Goal: Task Accomplishment & Management: Manage account settings

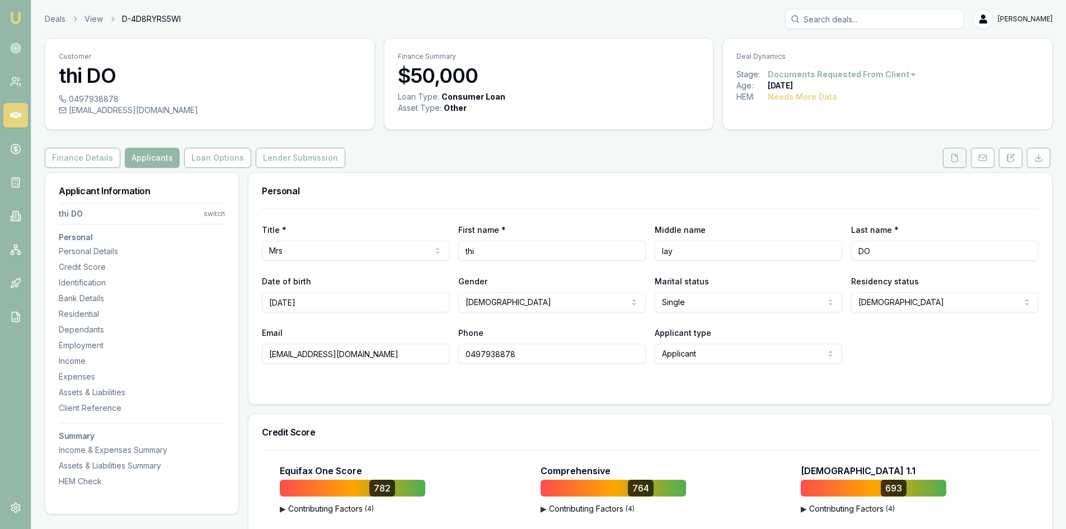
click at [524, 154] on icon at bounding box center [954, 157] width 9 height 9
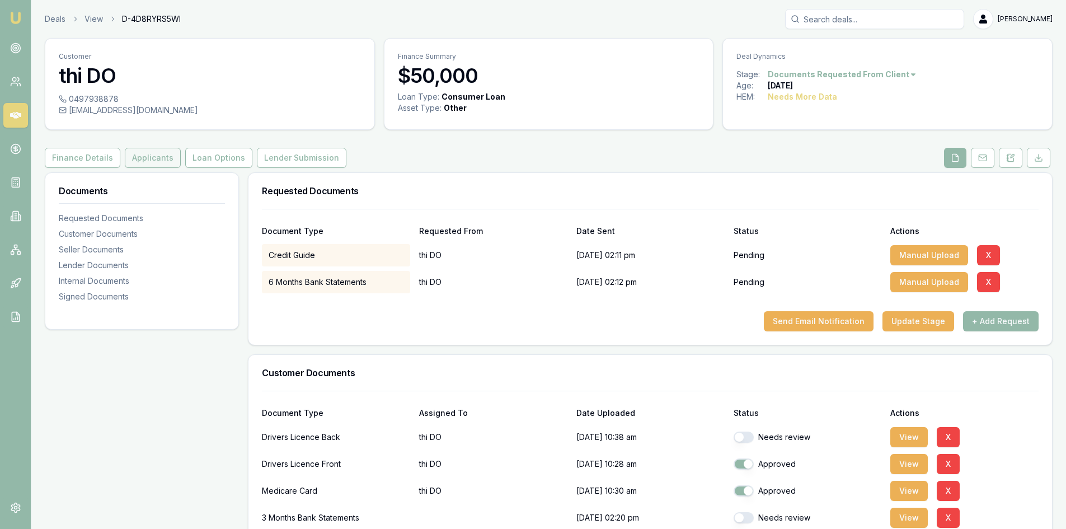
click at [133, 158] on button "Applicants" at bounding box center [153, 158] width 56 height 20
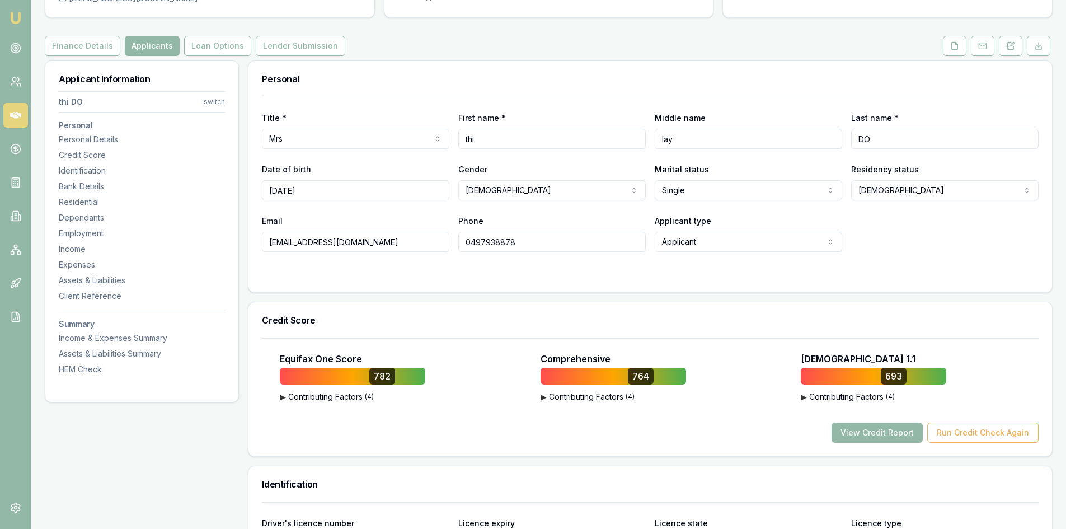
scroll to position [168, 0]
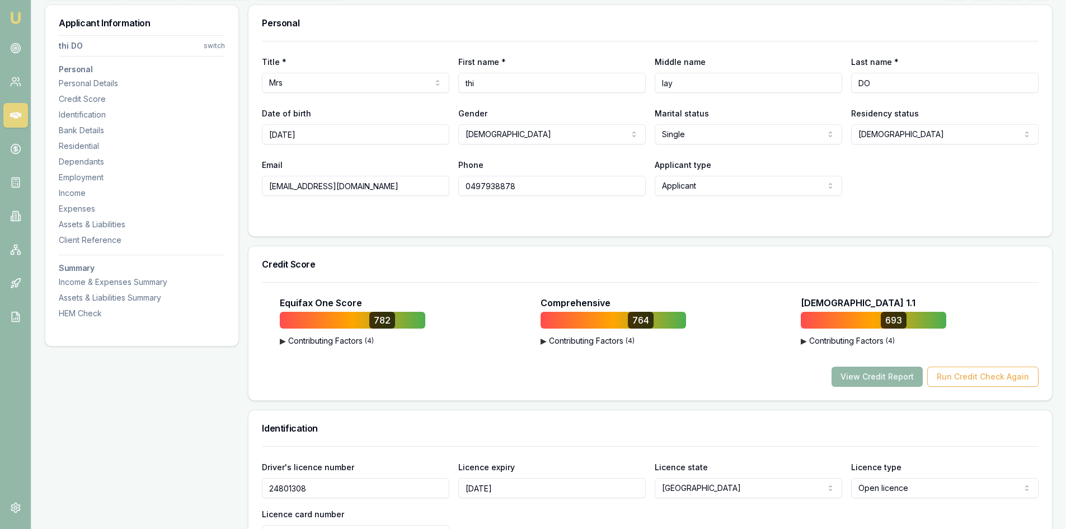
drag, startPoint x: 348, startPoint y: 189, endPoint x: 244, endPoint y: 186, distance: 104.6
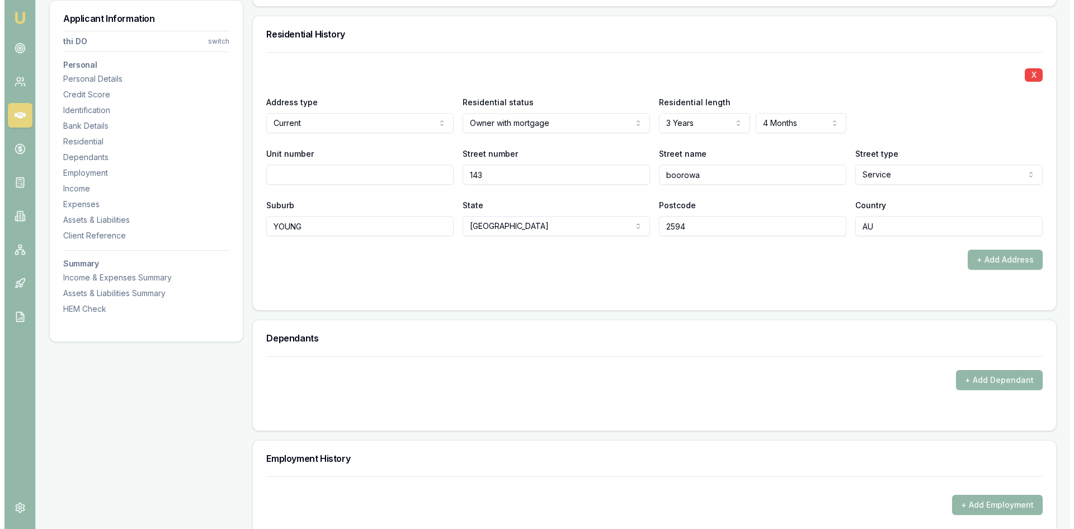
scroll to position [1175, 0]
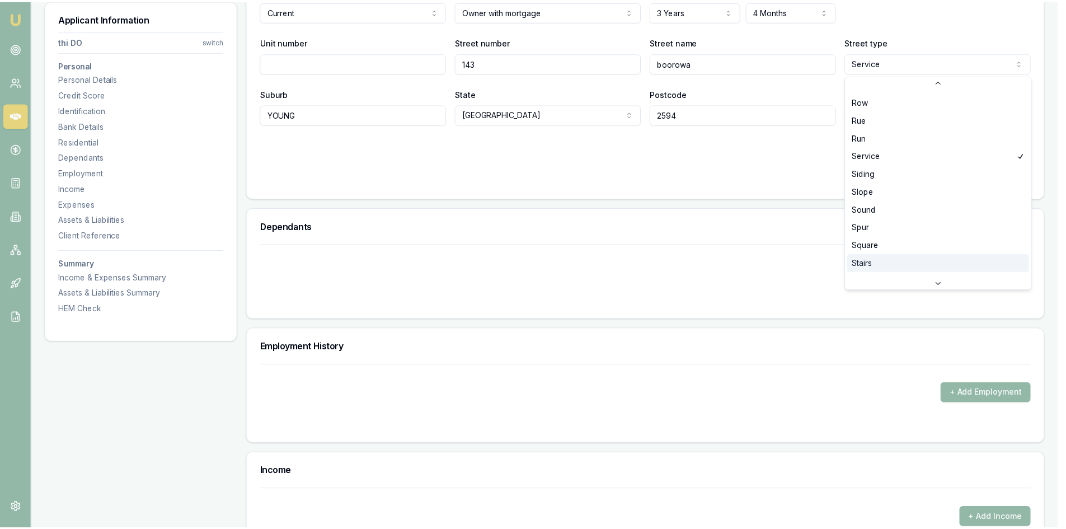
scroll to position [2900, 0]
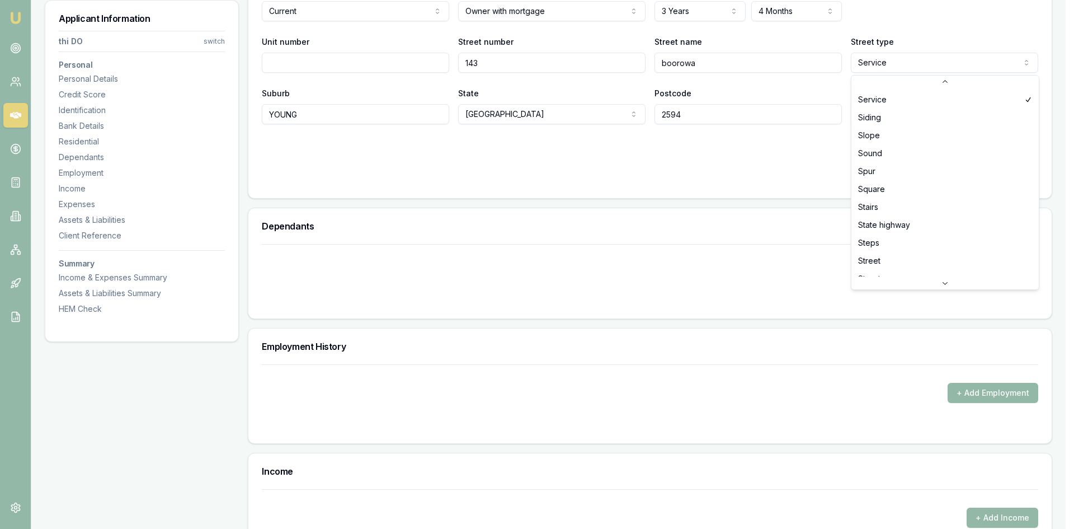
select select "Street"
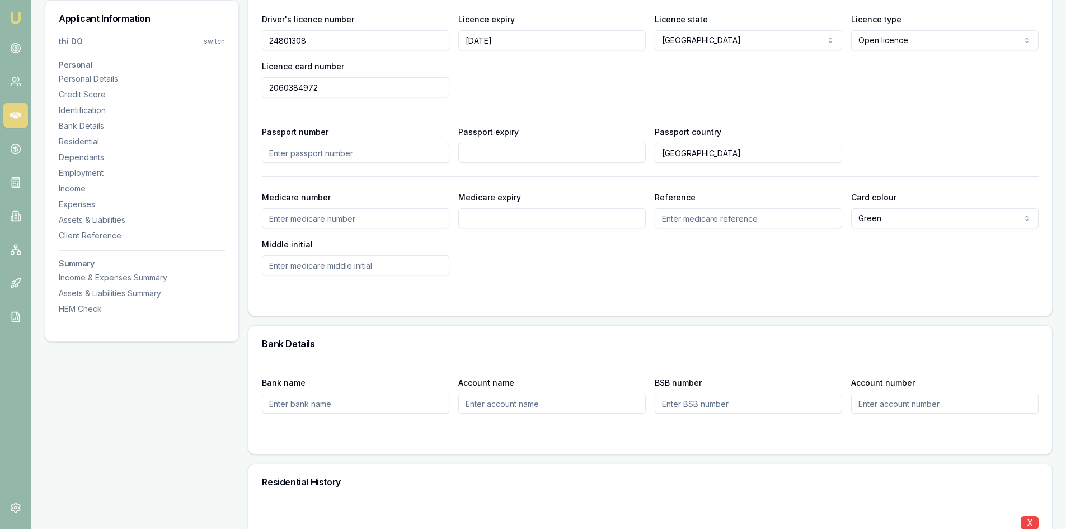
scroll to position [503, 0]
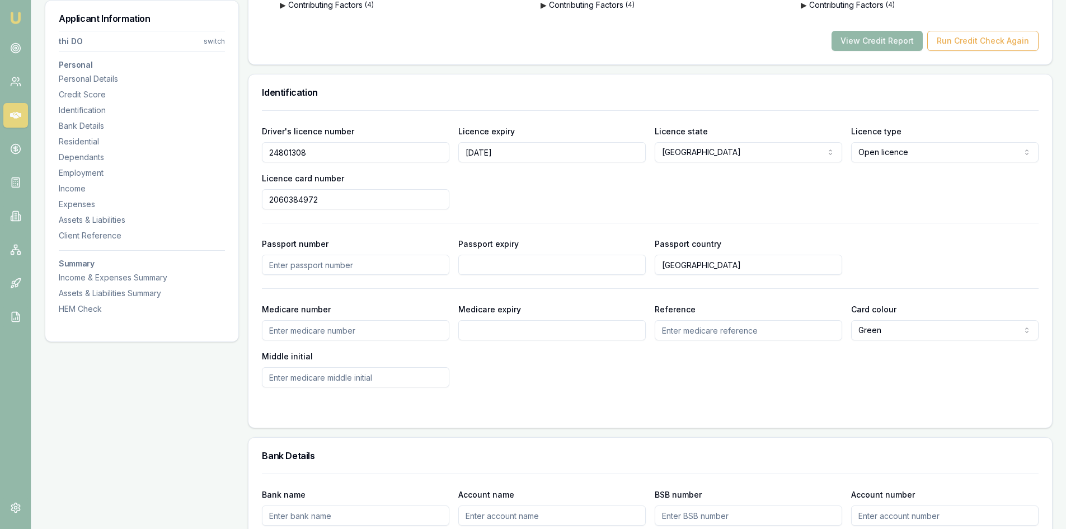
click at [288, 154] on input "24801308" at bounding box center [355, 152] width 187 height 20
click at [297, 197] on input "2060384972" at bounding box center [355, 199] width 187 height 20
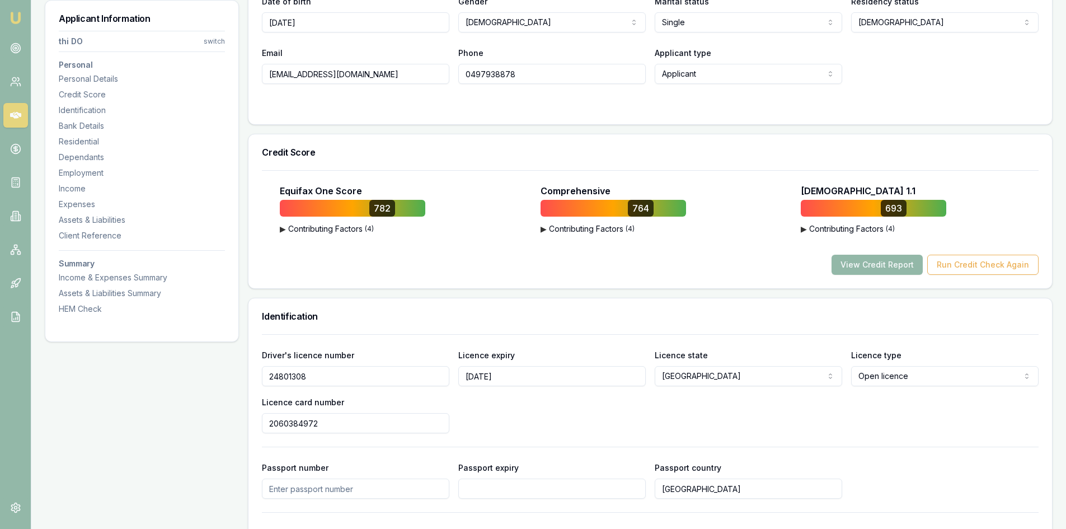
scroll to position [112, 0]
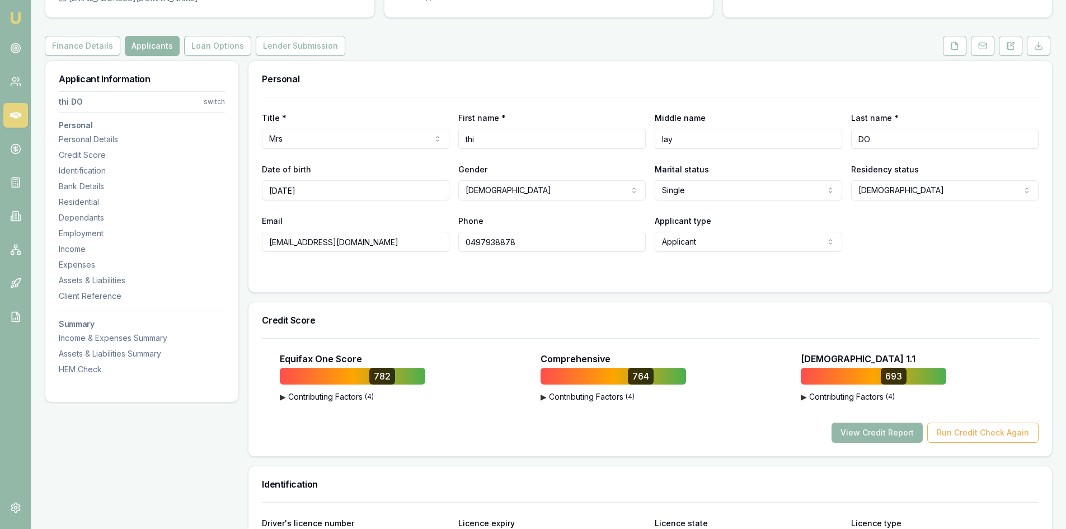
click at [486, 242] on input "0497938878" at bounding box center [551, 242] width 187 height 20
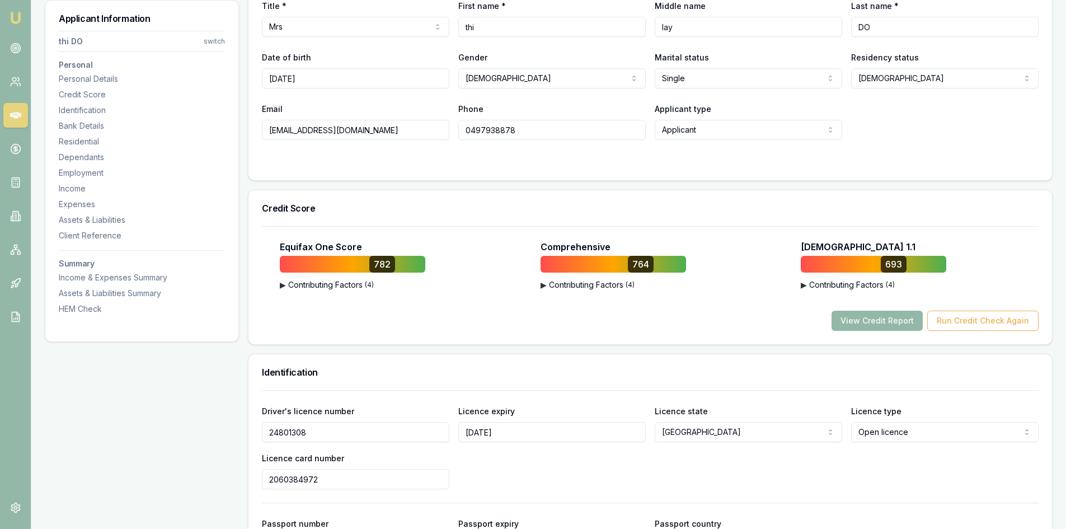
drag, startPoint x: 895, startPoint y: 323, endPoint x: 584, endPoint y: 322, distance: 310.4
click at [524, 323] on button "View Credit Report" at bounding box center [876, 320] width 91 height 20
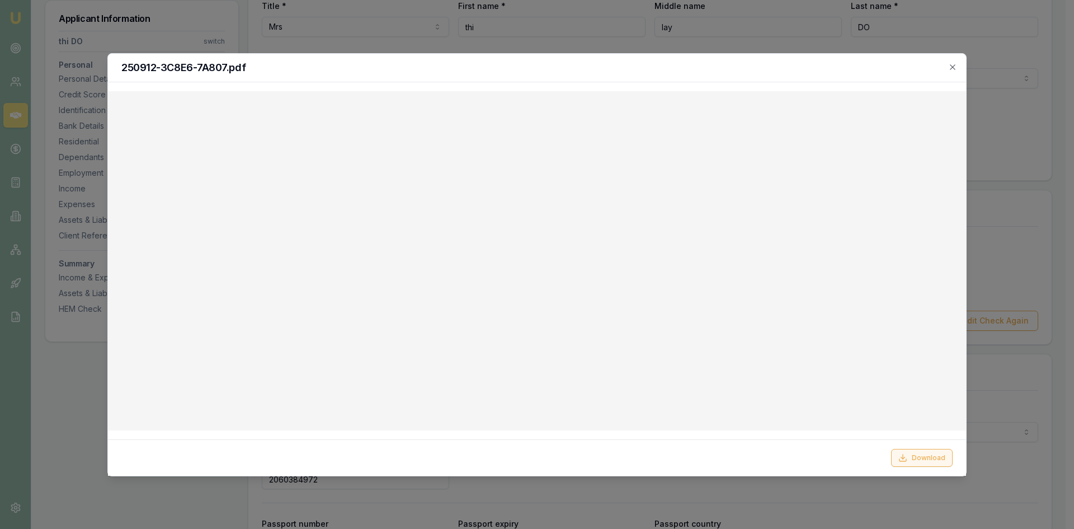
click at [524, 459] on button "Download" at bounding box center [922, 458] width 62 height 18
click at [459, 72] on h2 "250912-3C8E6-7A807.pdf" at bounding box center [536, 68] width 831 height 10
click at [524, 63] on icon "button" at bounding box center [952, 67] width 9 height 9
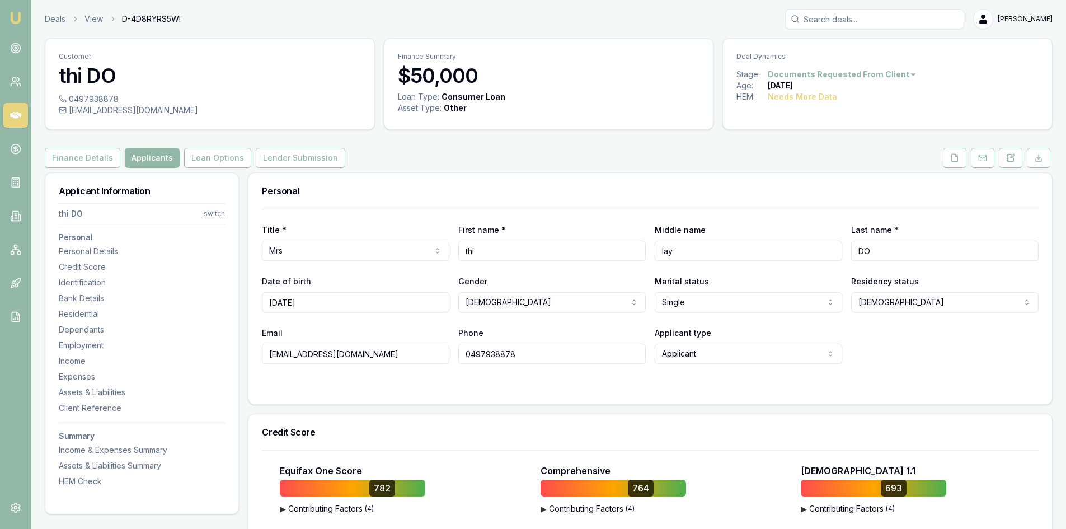
scroll to position [168, 0]
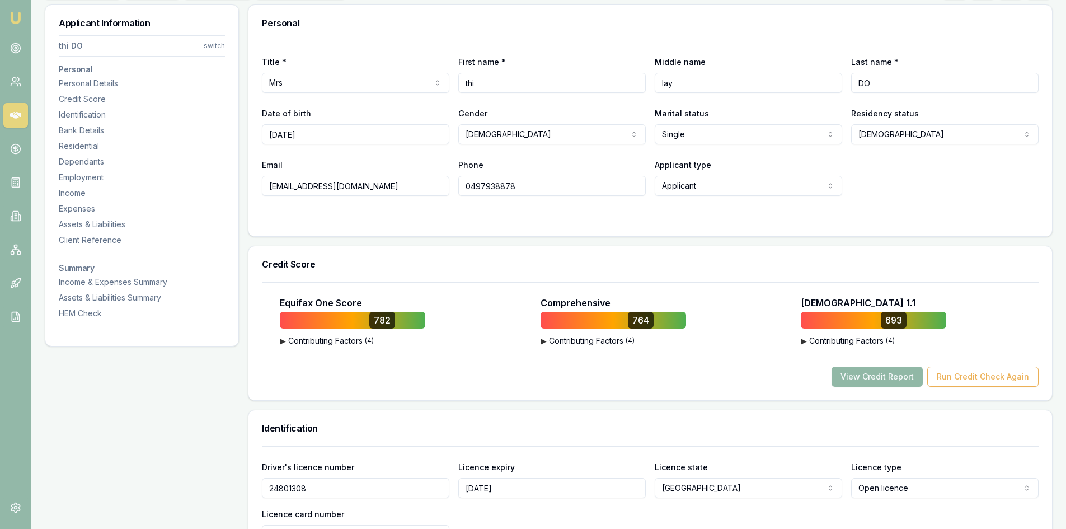
click at [524, 371] on button "View Credit Report" at bounding box center [876, 376] width 91 height 20
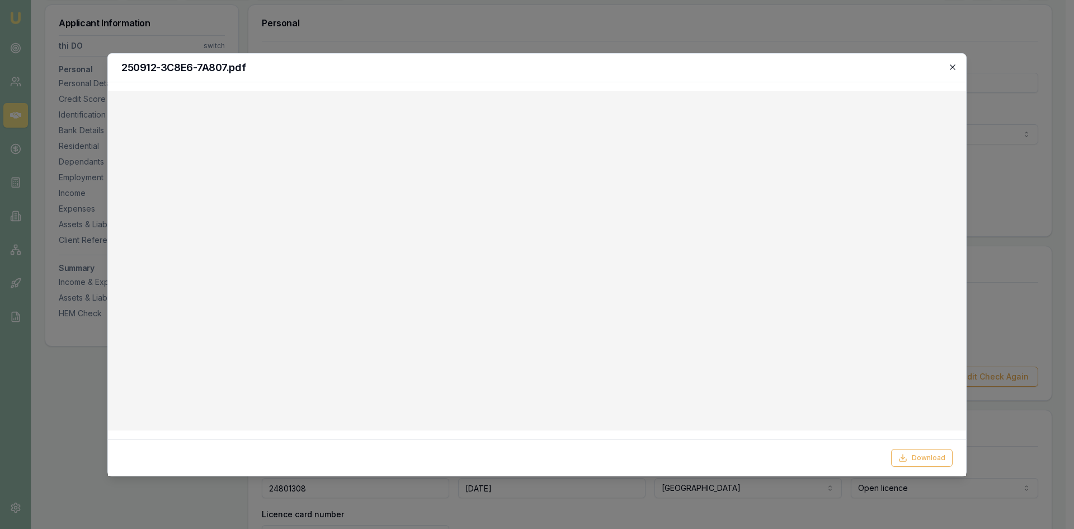
click at [524, 68] on icon "button" at bounding box center [952, 66] width 5 height 5
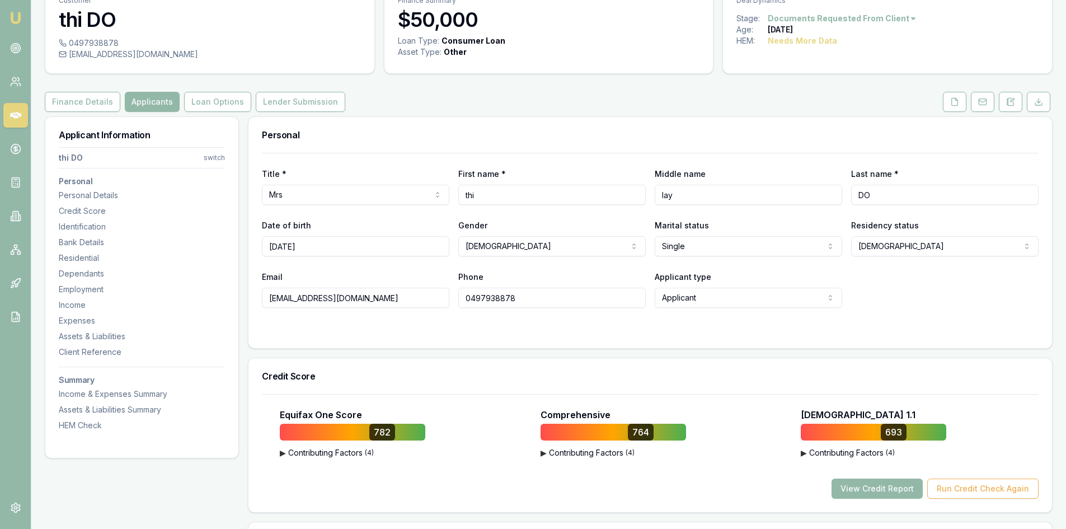
scroll to position [0, 0]
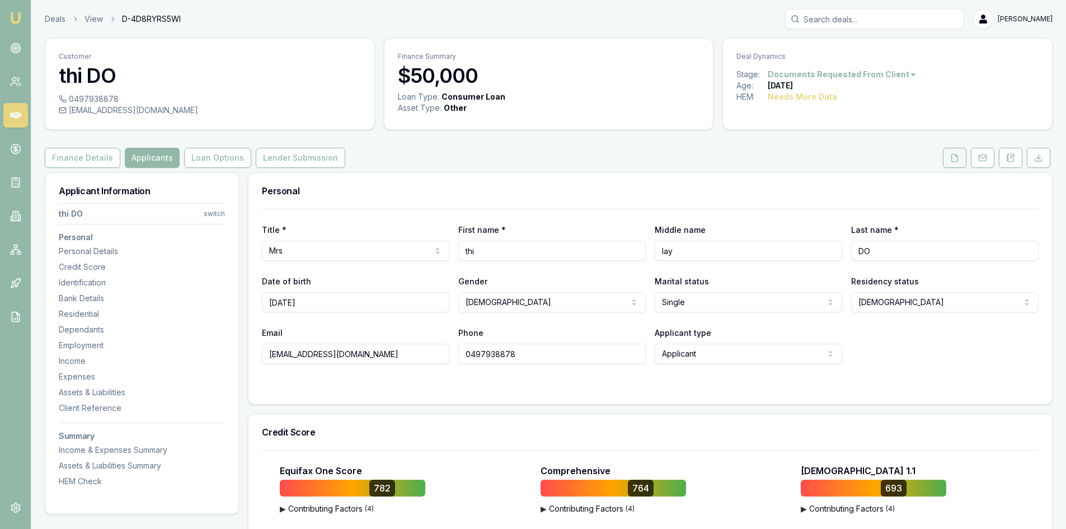
click at [524, 161] on icon at bounding box center [954, 157] width 6 height 7
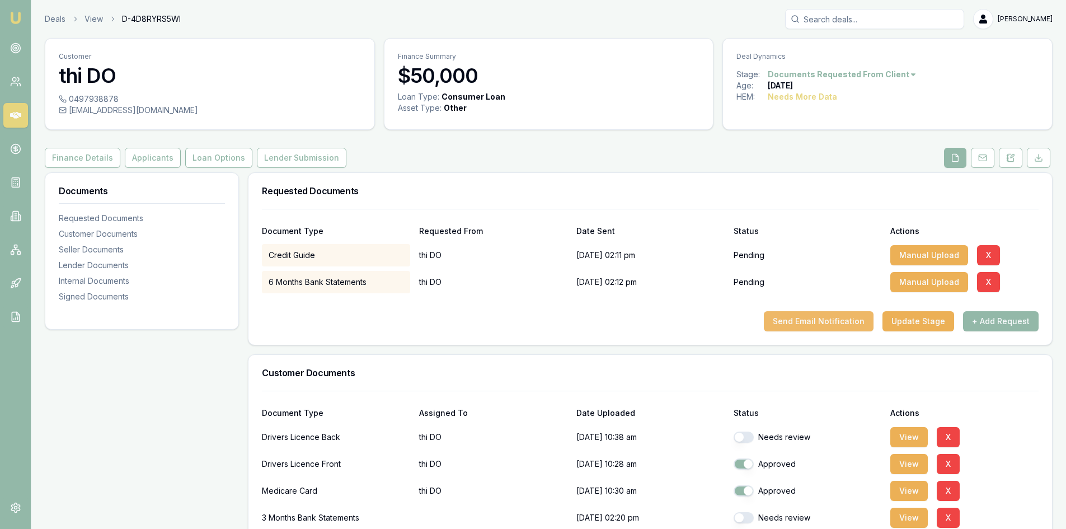
scroll to position [56, 0]
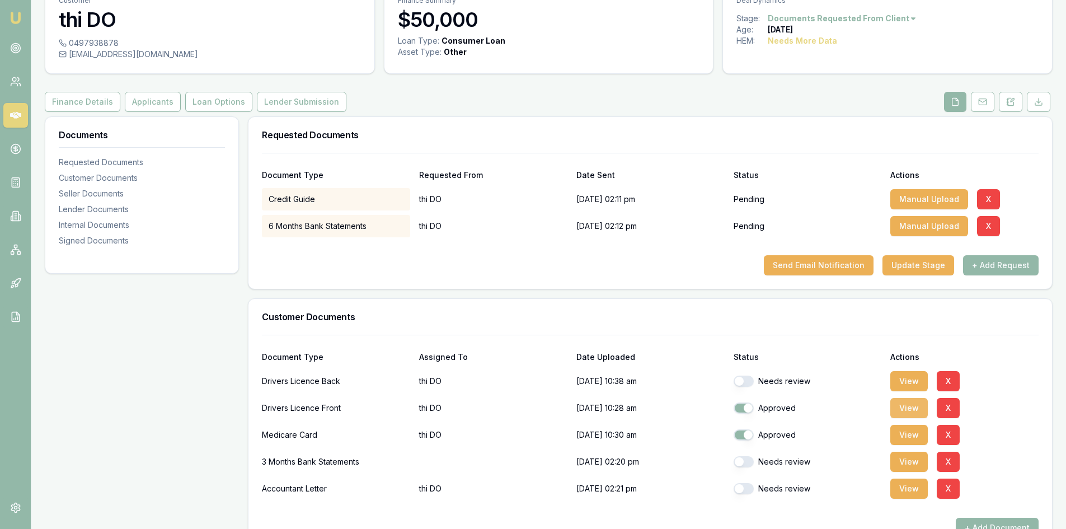
click at [524, 407] on button "View" at bounding box center [908, 408] width 37 height 20
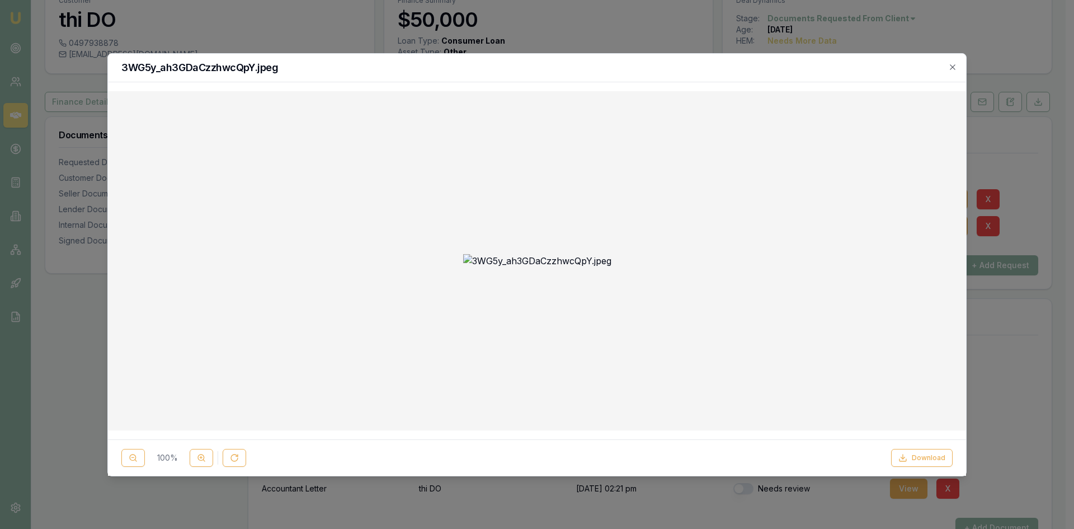
click at [524, 66] on div "3WG5y_ah3GDaCzzhwcQpY.jpeg" at bounding box center [537, 68] width 858 height 29
click at [524, 67] on icon "button" at bounding box center [952, 67] width 9 height 9
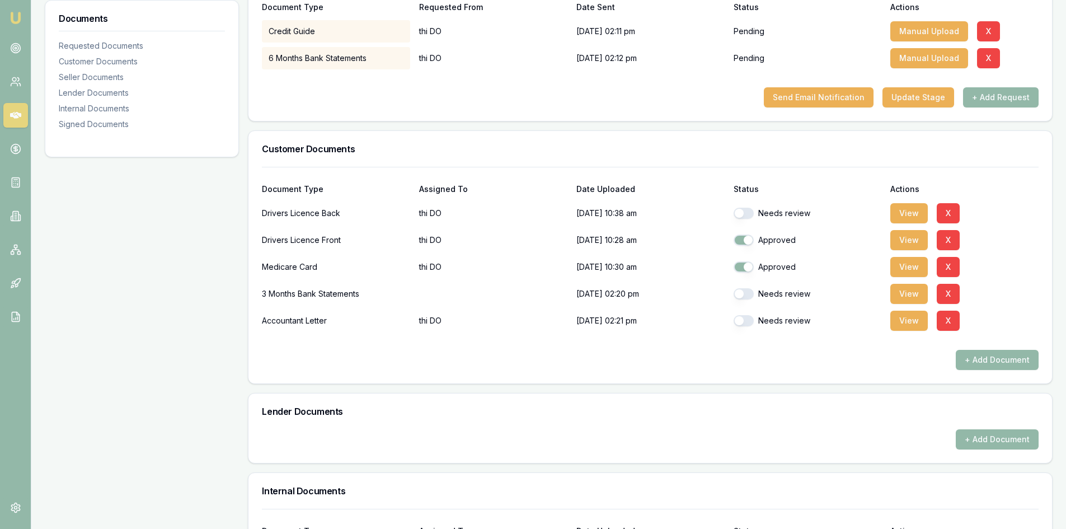
scroll to position [112, 0]
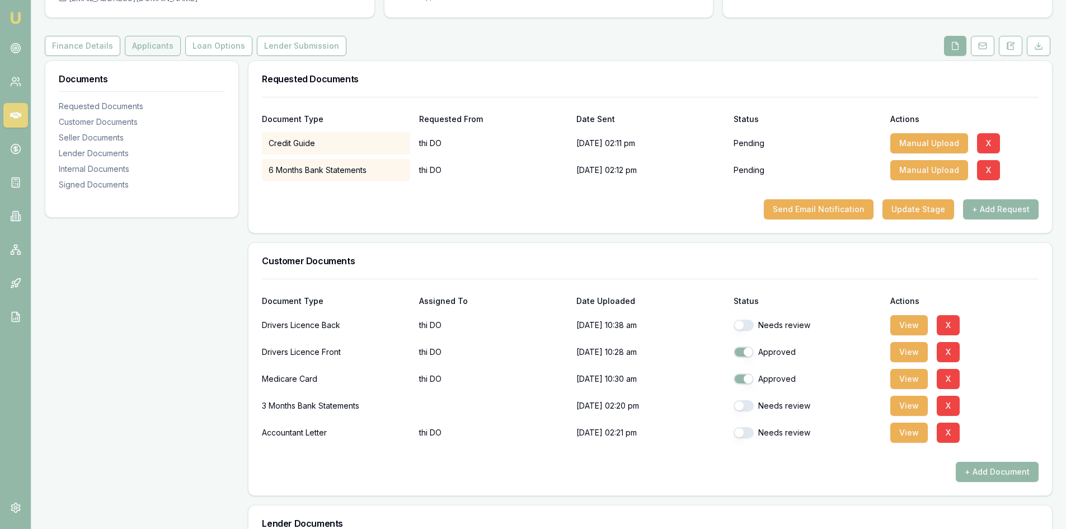
click at [162, 44] on button "Applicants" at bounding box center [153, 46] width 56 height 20
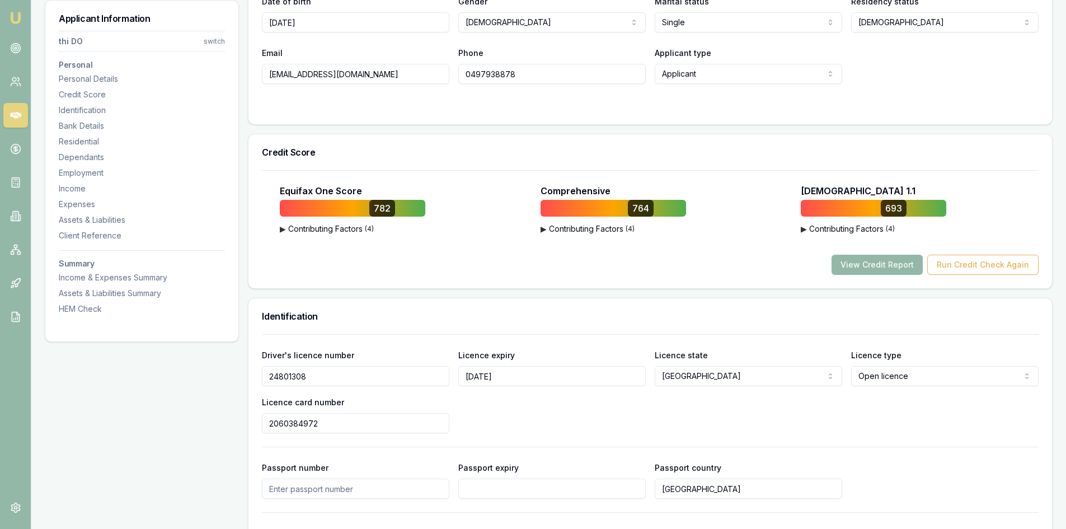
scroll to position [336, 0]
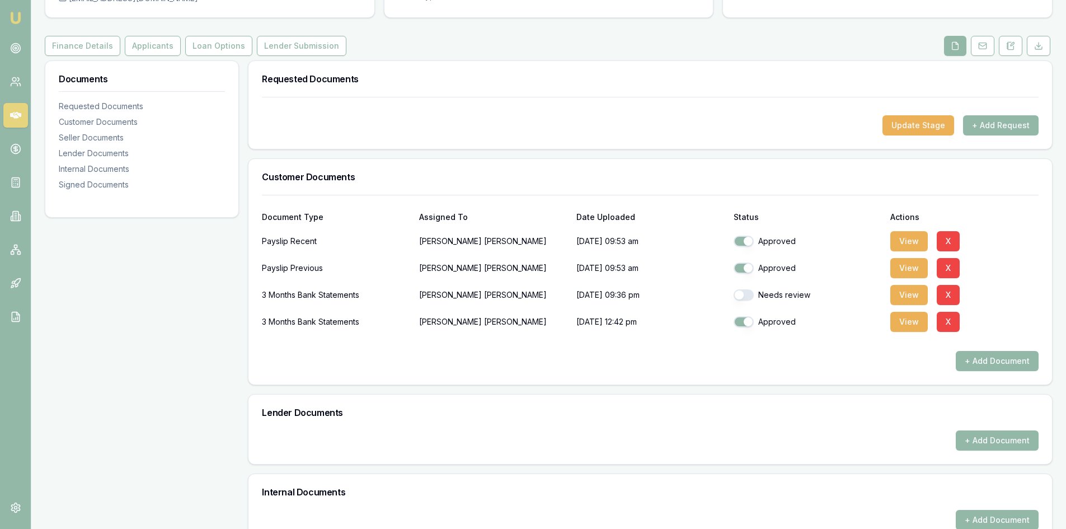
scroll to position [56, 0]
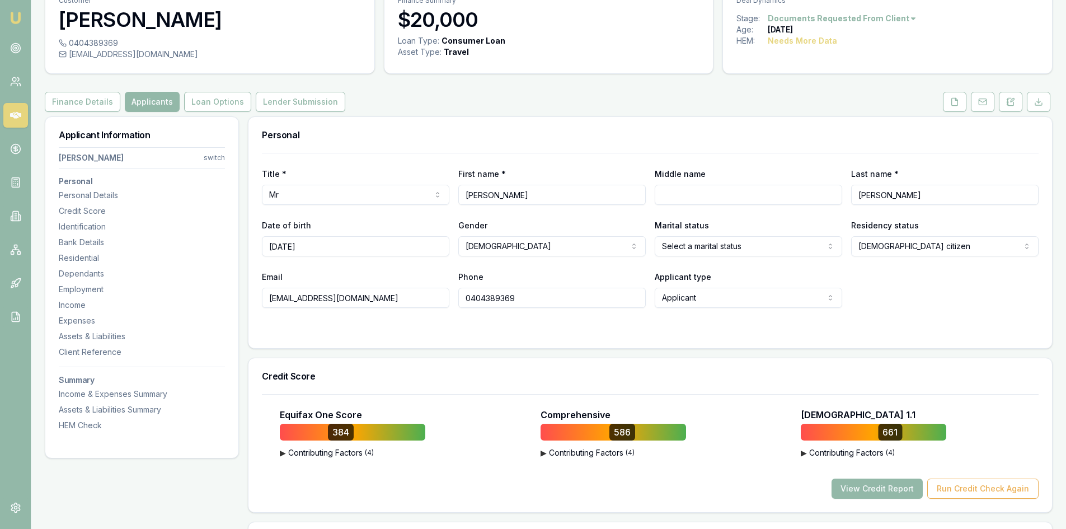
scroll to position [168, 0]
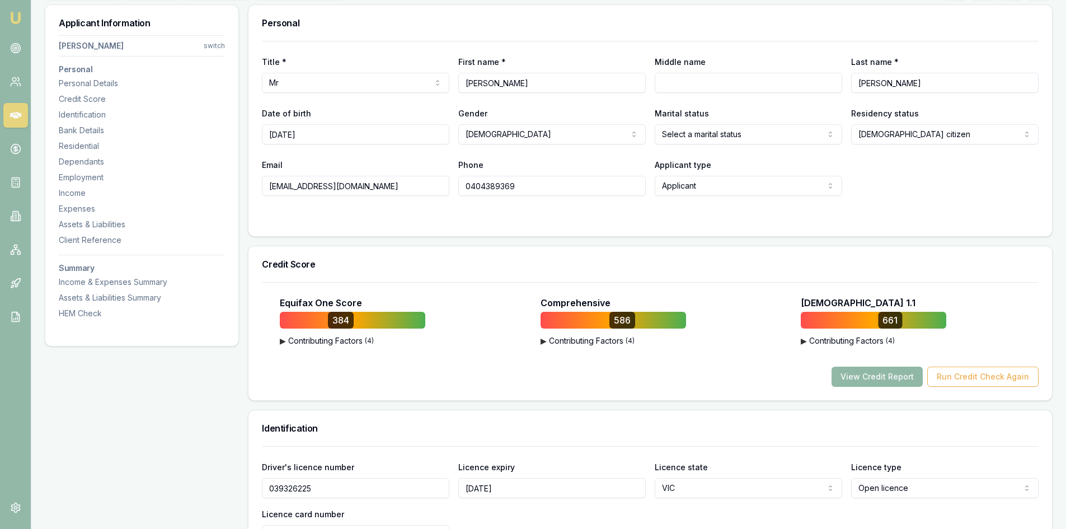
click at [873, 378] on button "View Credit Report" at bounding box center [876, 376] width 91 height 20
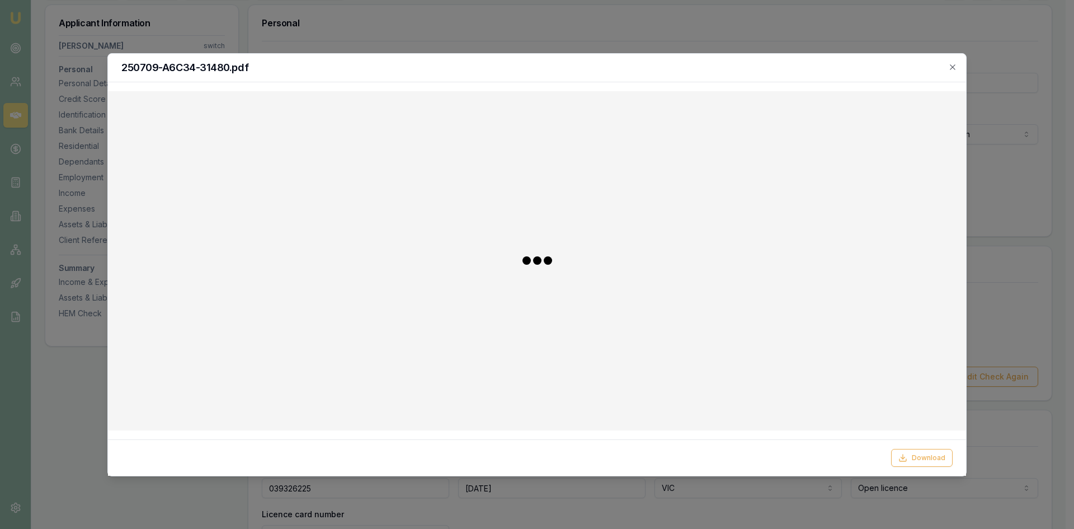
click at [873, 361] on body "Emu Broker Deals View D-Q26ODBYZ8Z Steven Nguyen Toggle Menu Customer Thanh ngu…" at bounding box center [533, 96] width 1066 height 529
click at [956, 65] on icon "button" at bounding box center [952, 67] width 9 height 9
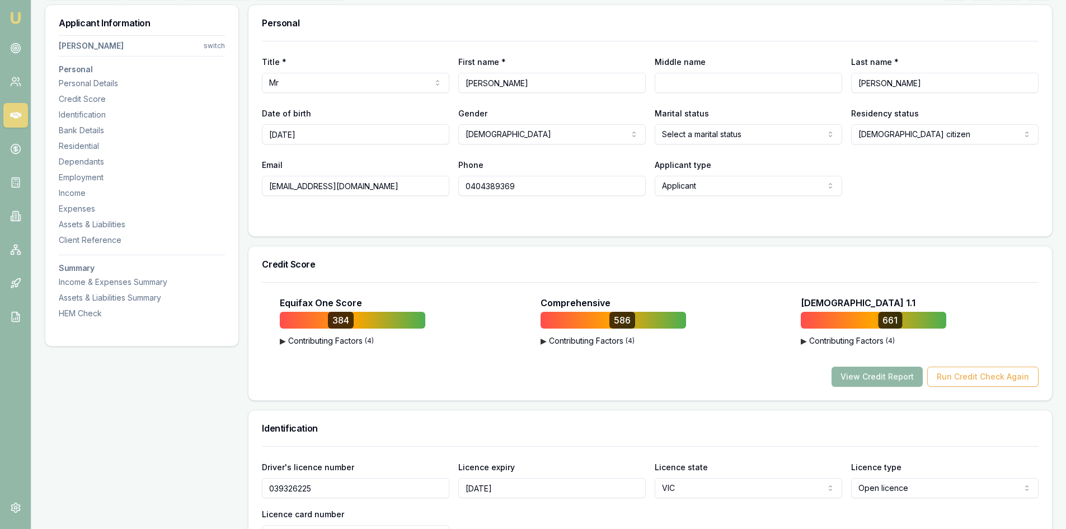
click at [882, 378] on button "View Credit Report" at bounding box center [876, 376] width 91 height 20
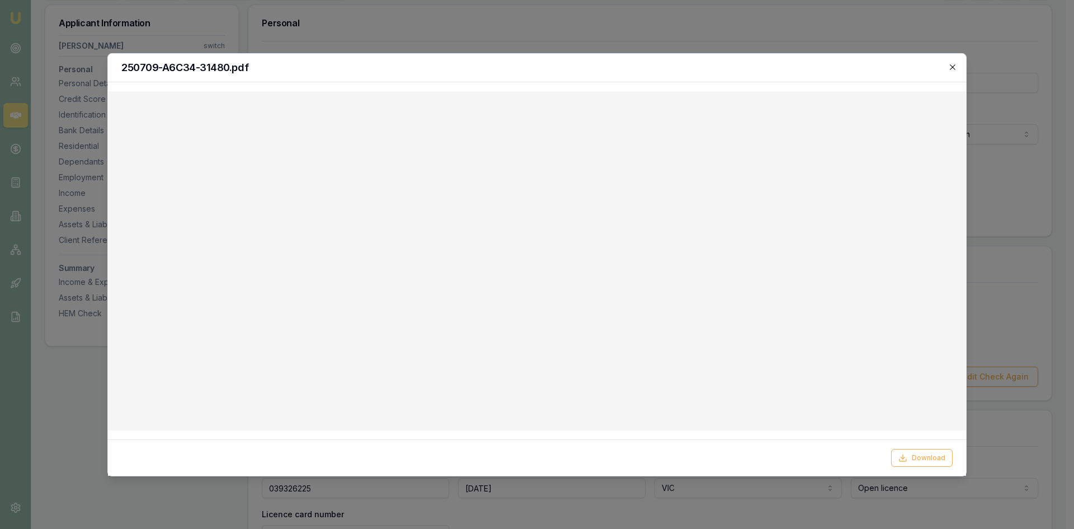
click at [951, 70] on icon "button" at bounding box center [952, 67] width 9 height 9
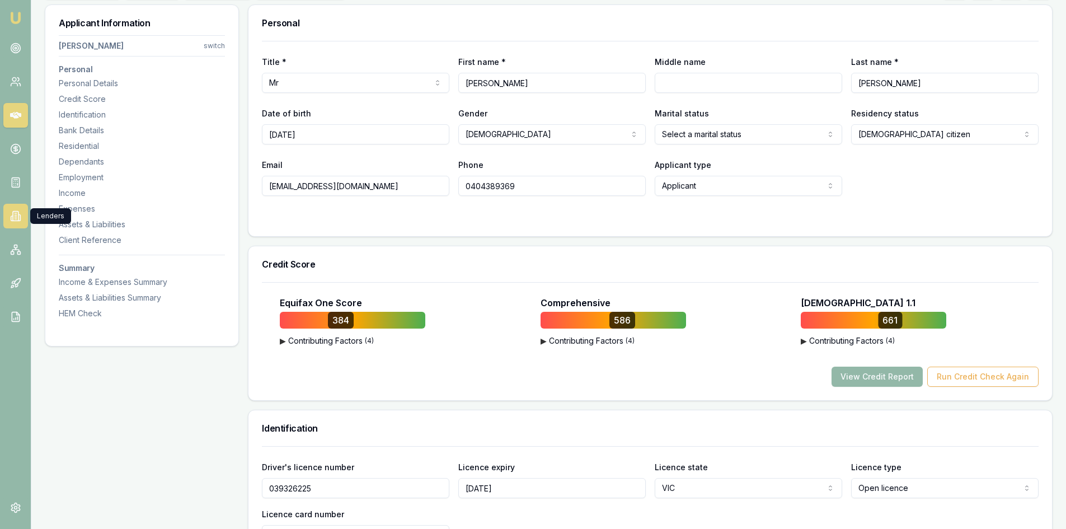
click at [14, 222] on link at bounding box center [15, 216] width 25 height 25
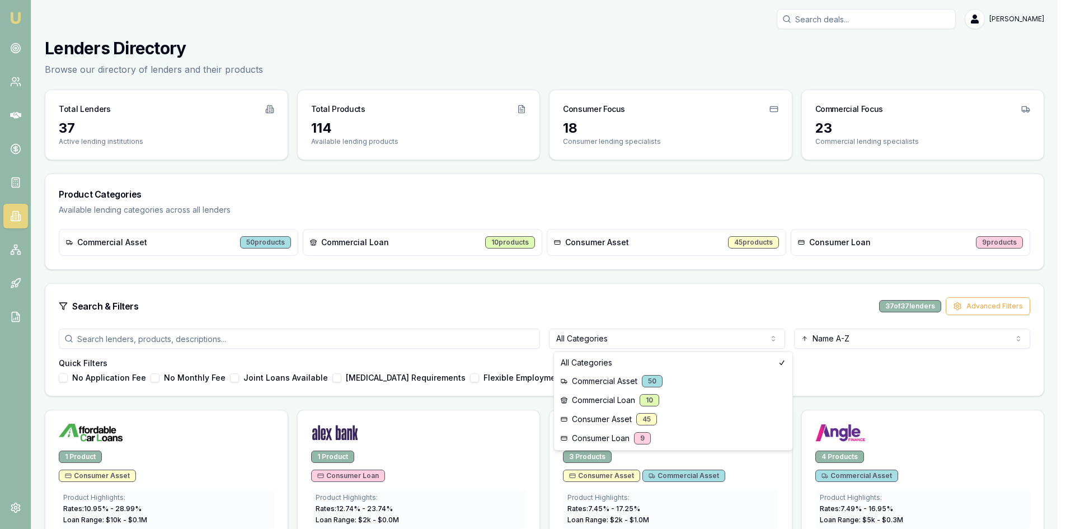
click at [671, 340] on html "Emu Broker Steven Nguyen Toggle Menu Lenders Directory Browse our directory of …" at bounding box center [533, 264] width 1066 height 529
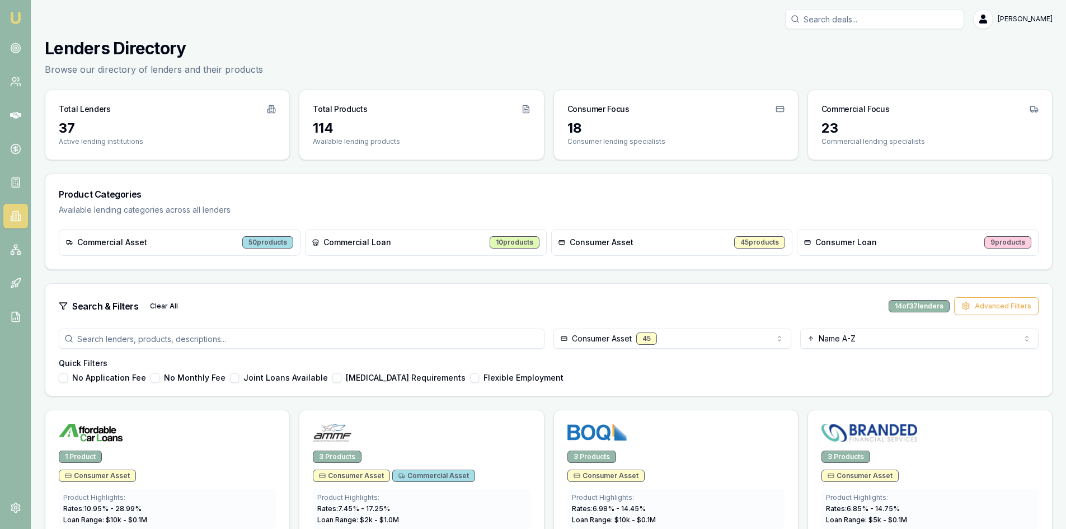
click at [678, 343] on html "Emu Broker Steven Nguyen Toggle Menu Lenders Directory Browse our directory of …" at bounding box center [533, 264] width 1066 height 529
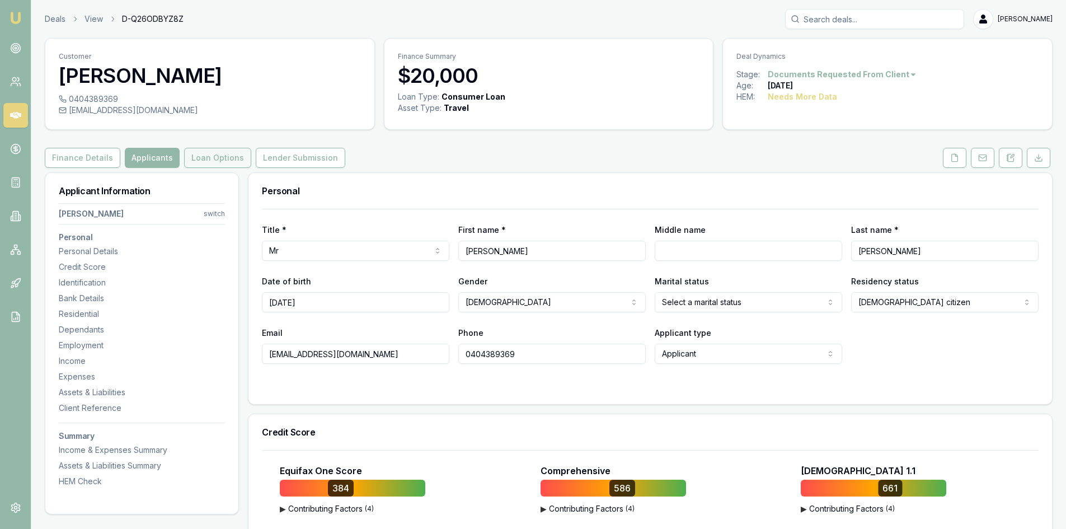
click at [211, 162] on button "Loan Options" at bounding box center [217, 158] width 67 height 20
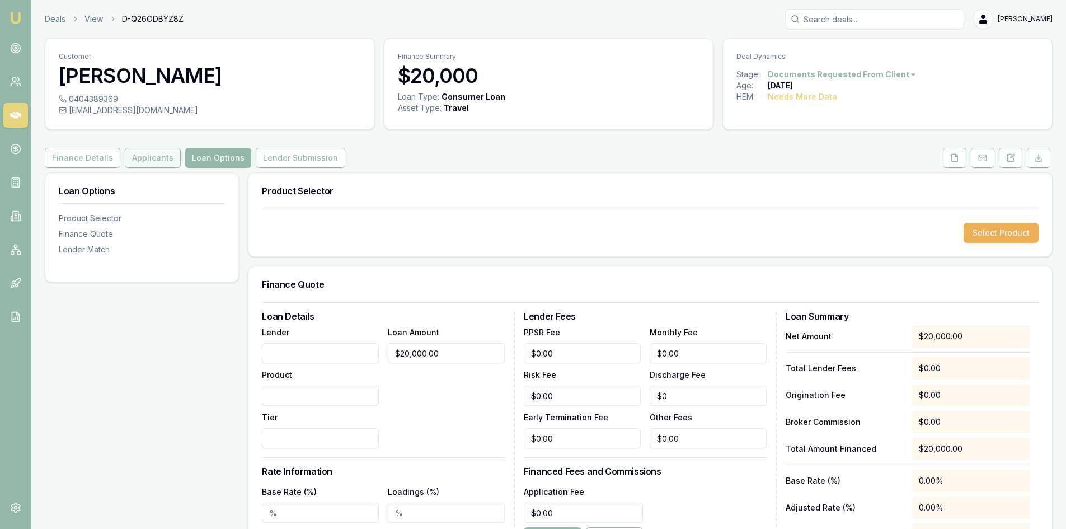
click at [148, 158] on button "Applicants" at bounding box center [153, 158] width 56 height 20
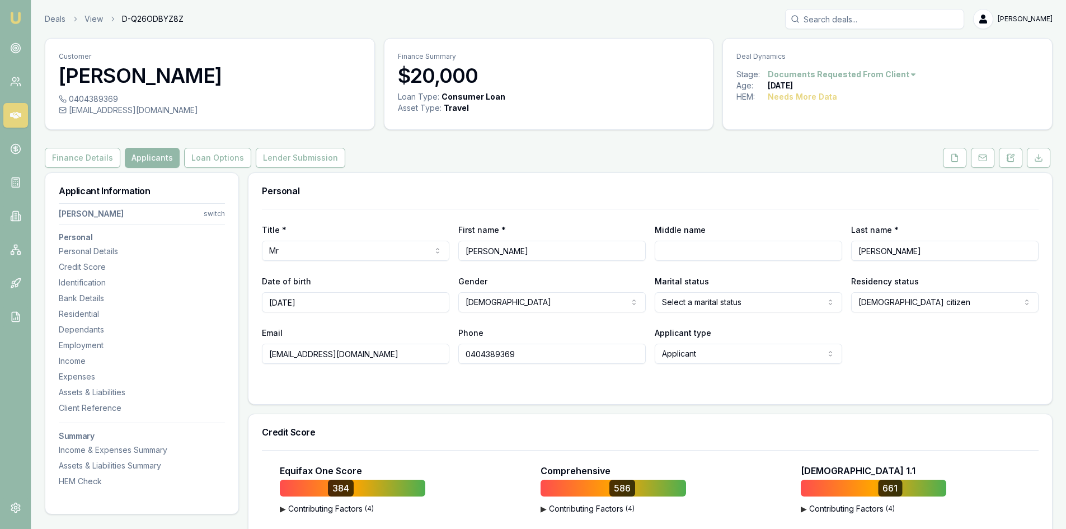
scroll to position [112, 0]
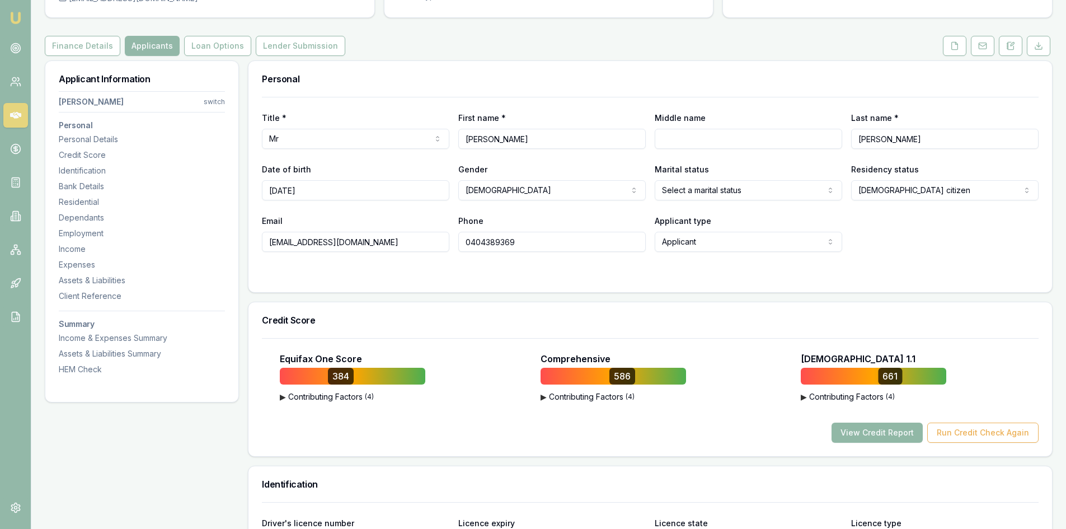
click at [878, 429] on button "View Credit Report" at bounding box center [876, 432] width 91 height 20
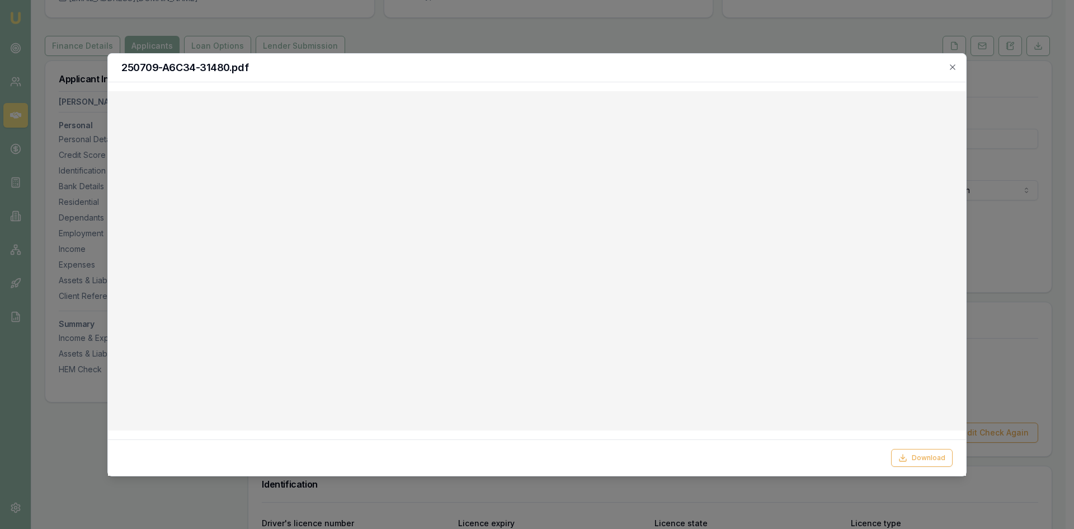
click at [959, 69] on div "250709-A6C34-31480.pdf" at bounding box center [537, 68] width 858 height 29
click at [953, 65] on icon "button" at bounding box center [952, 67] width 9 height 9
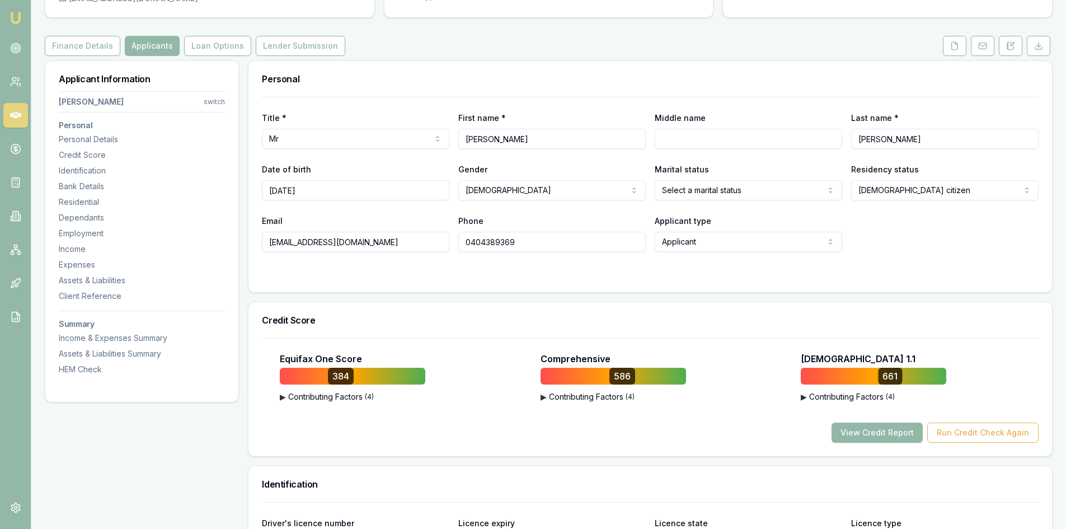
scroll to position [0, 0]
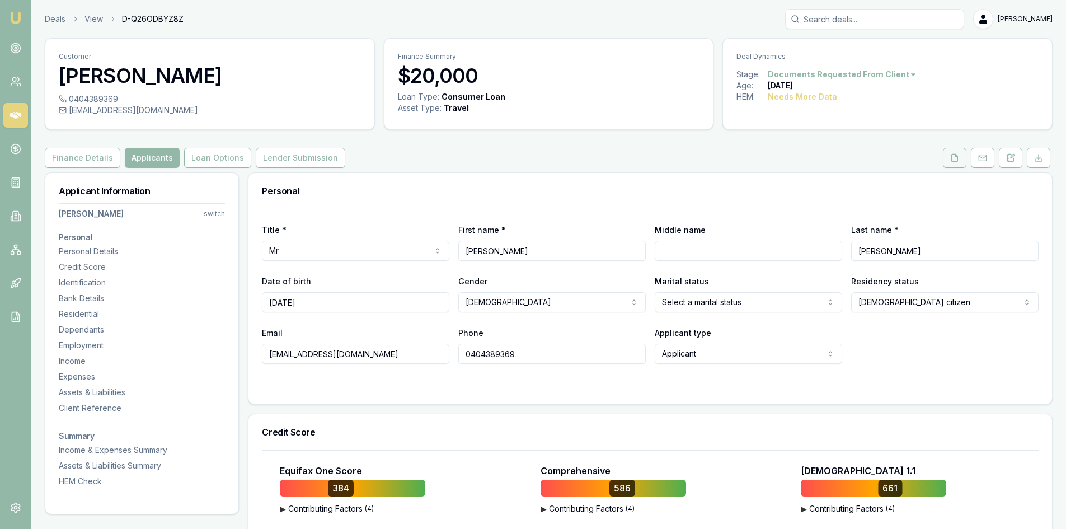
click at [955, 160] on icon at bounding box center [954, 157] width 9 height 9
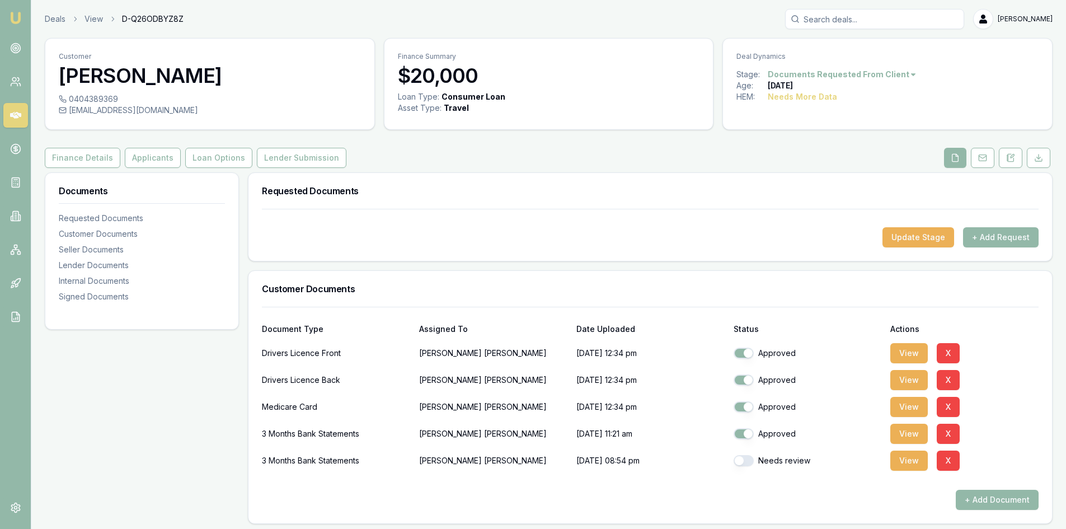
scroll to position [112, 0]
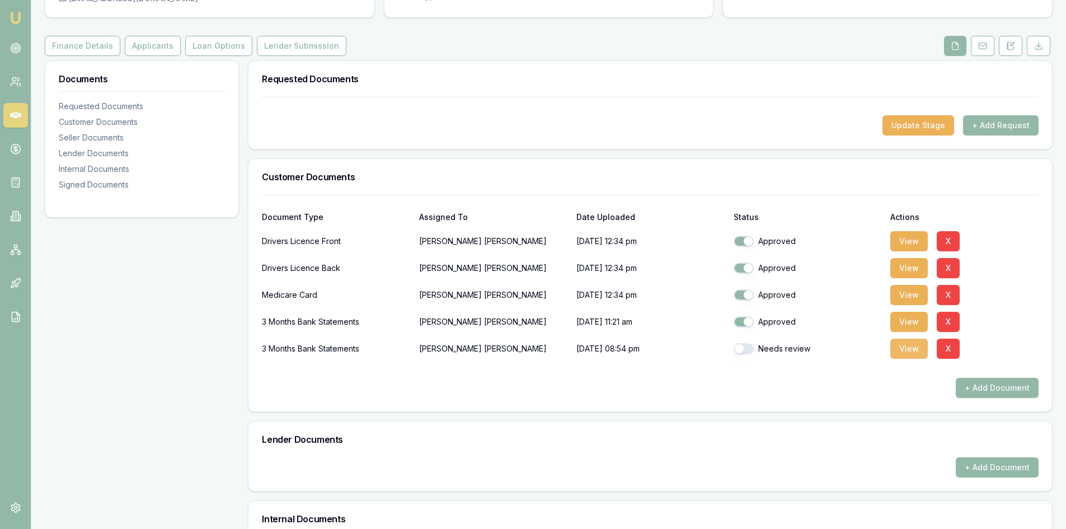
click at [909, 353] on button "View" at bounding box center [908, 348] width 37 height 20
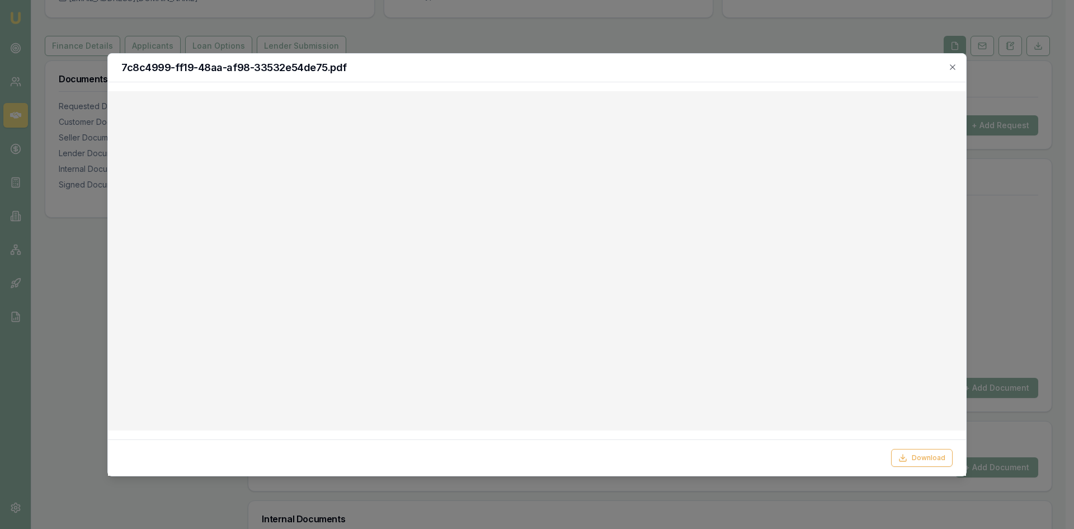
click at [958, 66] on div "7c8c4999-ff19-48aa-af98-33532e54de75.pdf" at bounding box center [537, 68] width 858 height 29
click at [956, 66] on icon "button" at bounding box center [952, 67] width 9 height 9
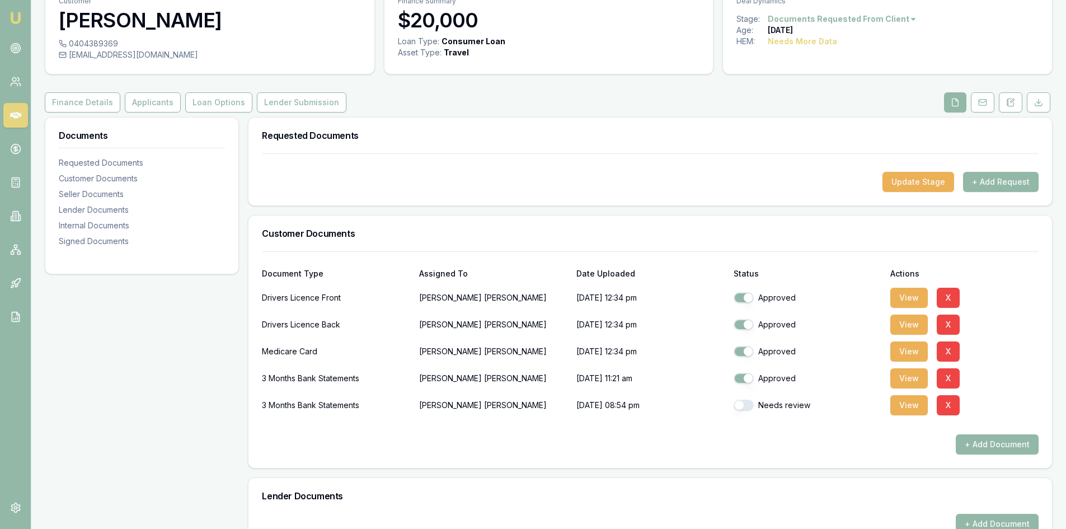
scroll to position [0, 0]
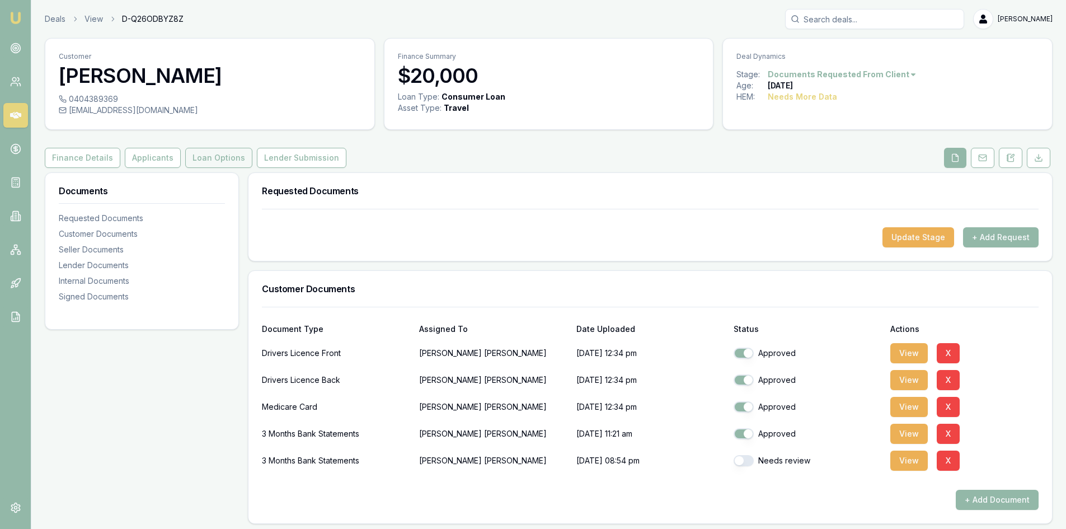
click at [204, 161] on button "Loan Options" at bounding box center [218, 158] width 67 height 20
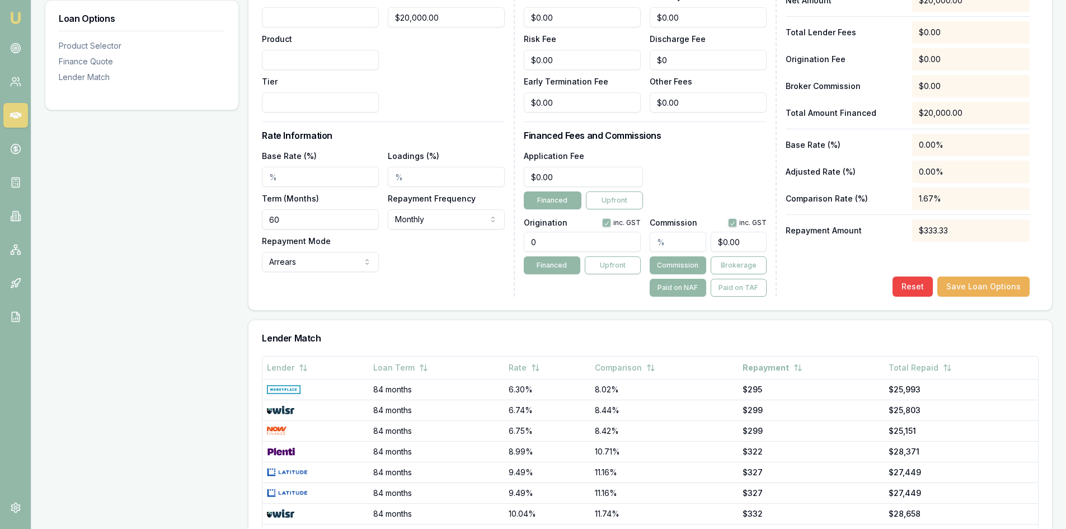
scroll to position [452, 0]
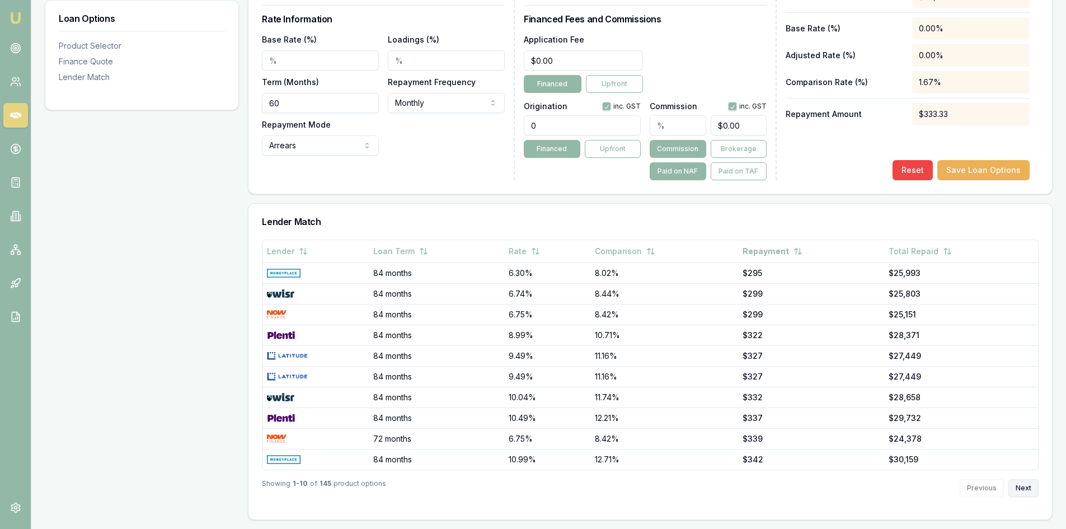
click at [1021, 488] on button "Next" at bounding box center [1023, 488] width 30 height 18
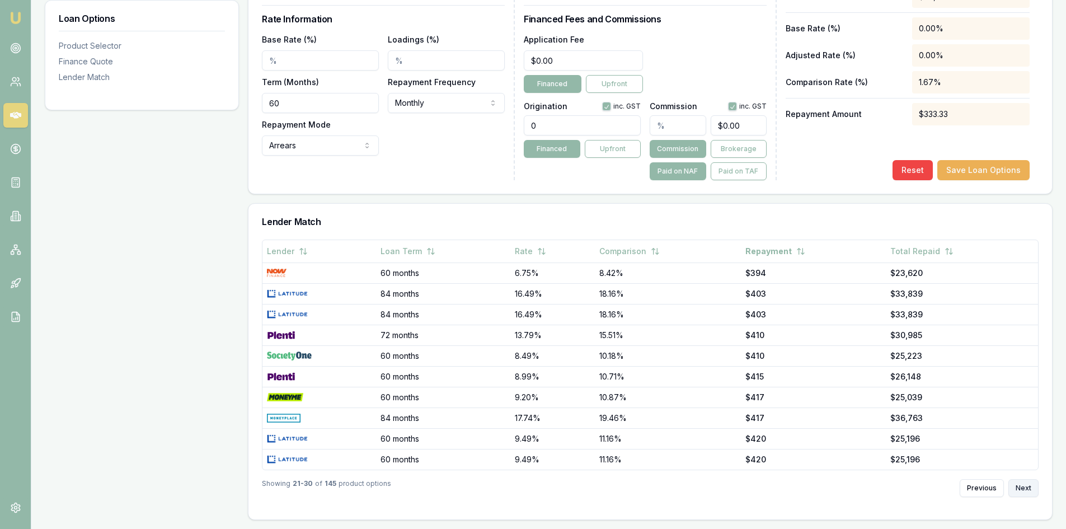
click at [1021, 488] on button "Next" at bounding box center [1023, 488] width 30 height 18
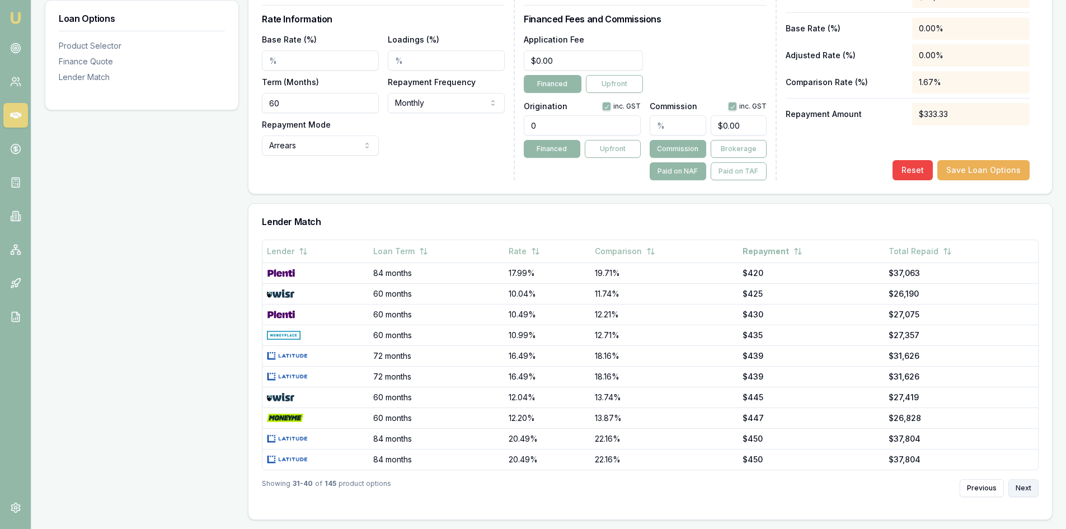
click at [1021, 488] on button "Next" at bounding box center [1023, 488] width 30 height 18
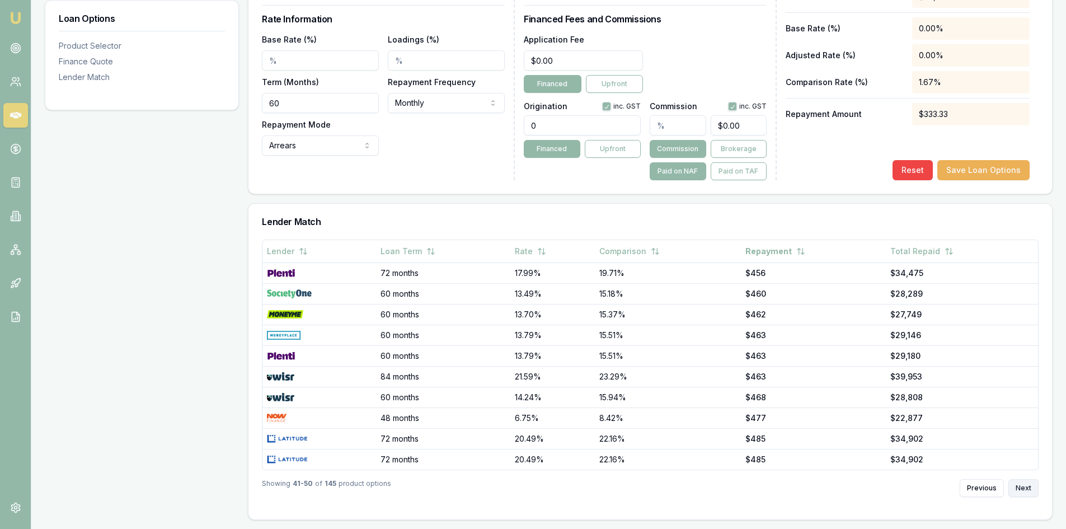
click at [1021, 488] on button "Next" at bounding box center [1023, 488] width 30 height 18
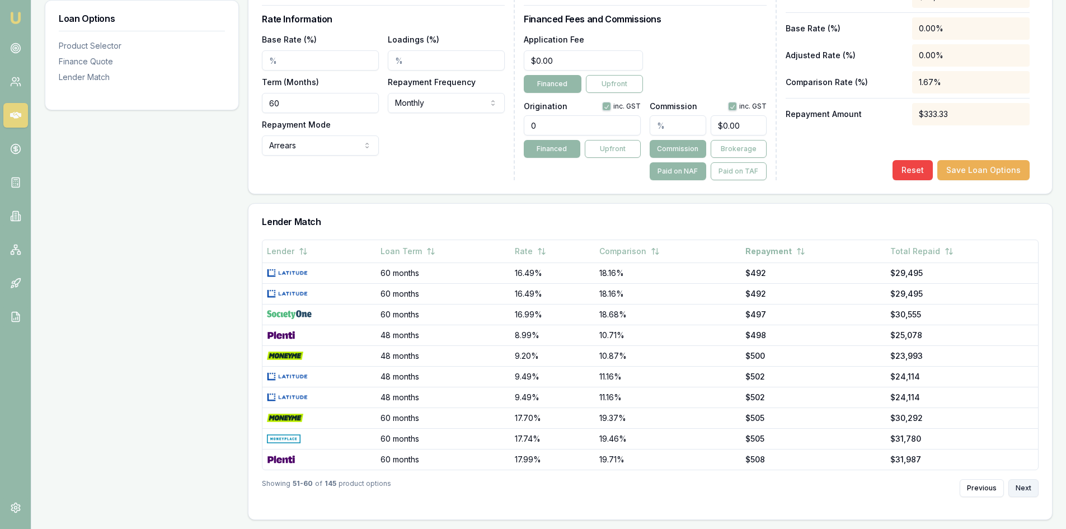
click at [1021, 488] on button "Next" at bounding box center [1023, 488] width 30 height 18
click at [980, 492] on button "Previous" at bounding box center [981, 488] width 44 height 18
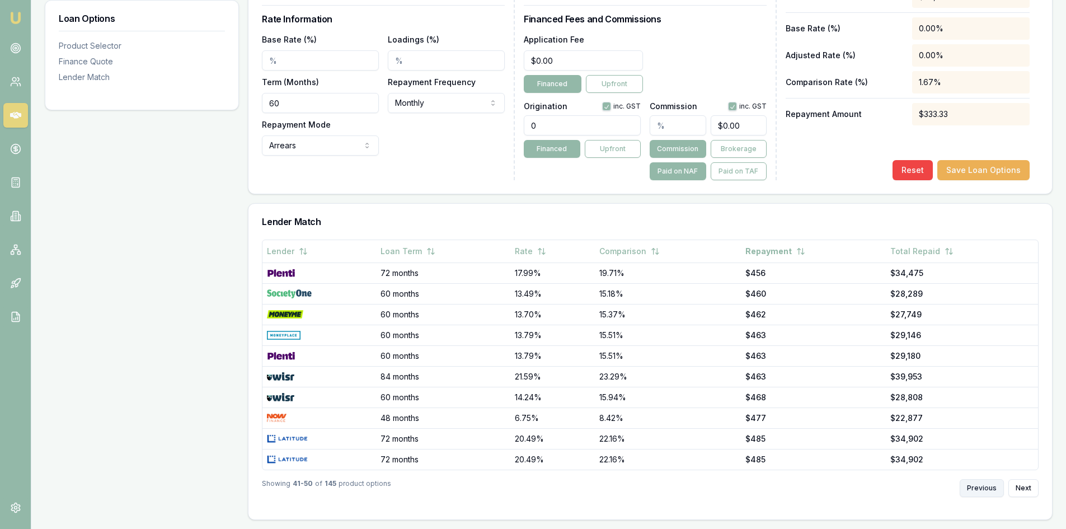
click at [980, 492] on button "Previous" at bounding box center [981, 488] width 44 height 18
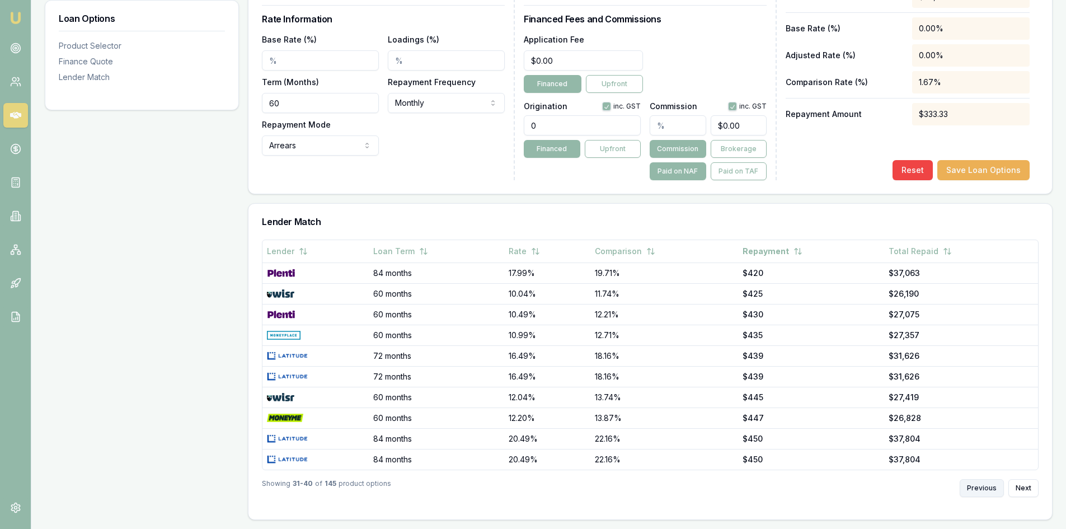
click at [980, 492] on button "Previous" at bounding box center [981, 488] width 44 height 18
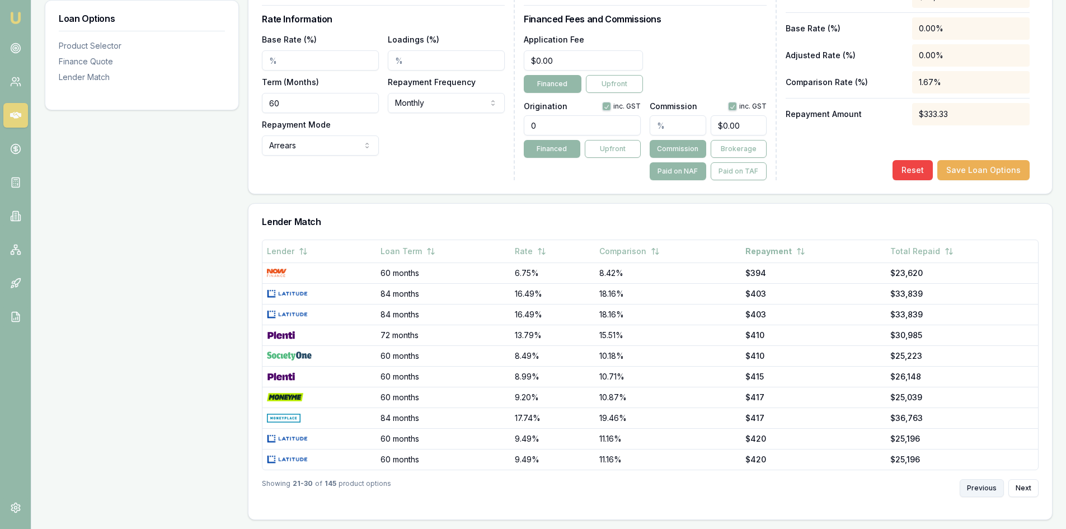
click at [980, 492] on button "Previous" at bounding box center [981, 488] width 44 height 18
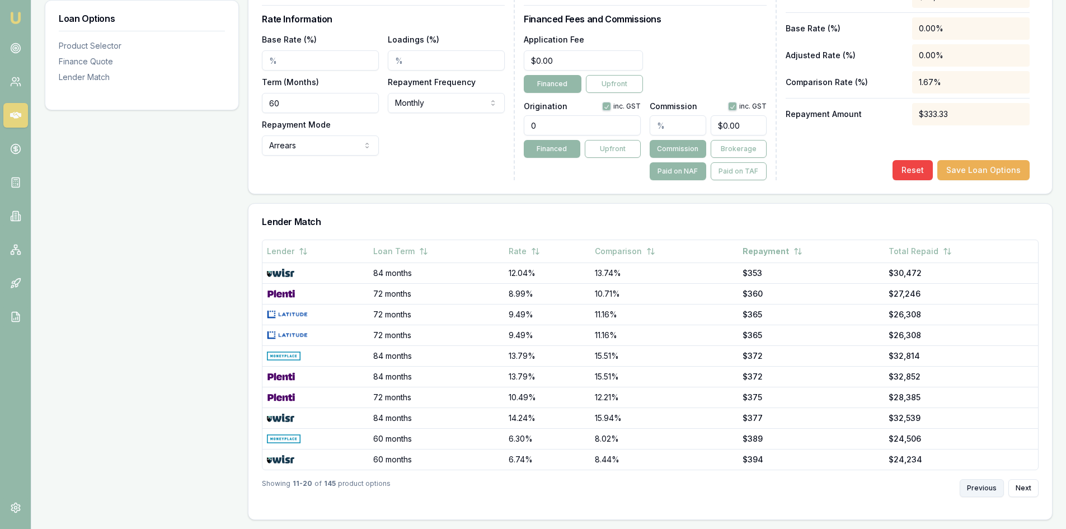
click at [977, 485] on button "Previous" at bounding box center [981, 488] width 44 height 18
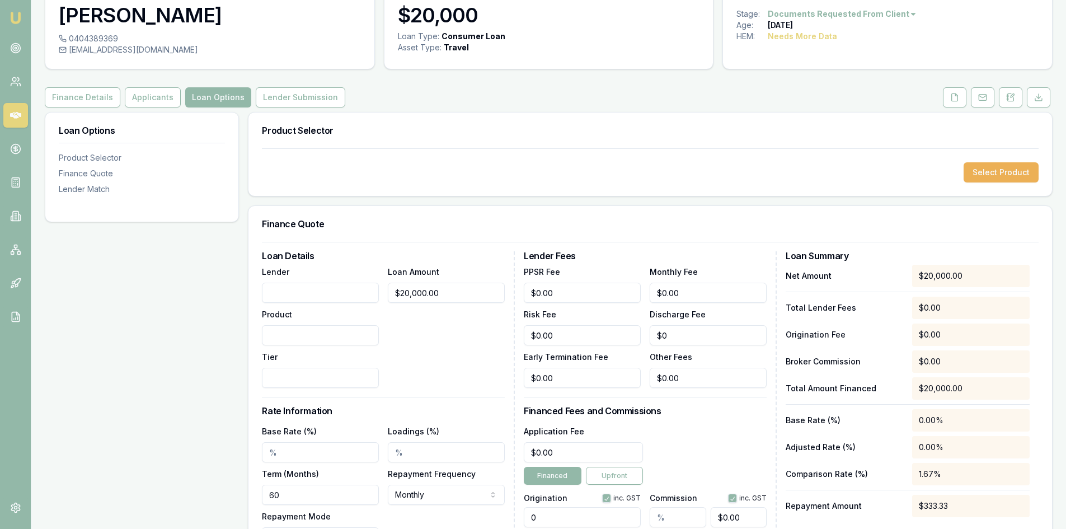
scroll to position [0, 0]
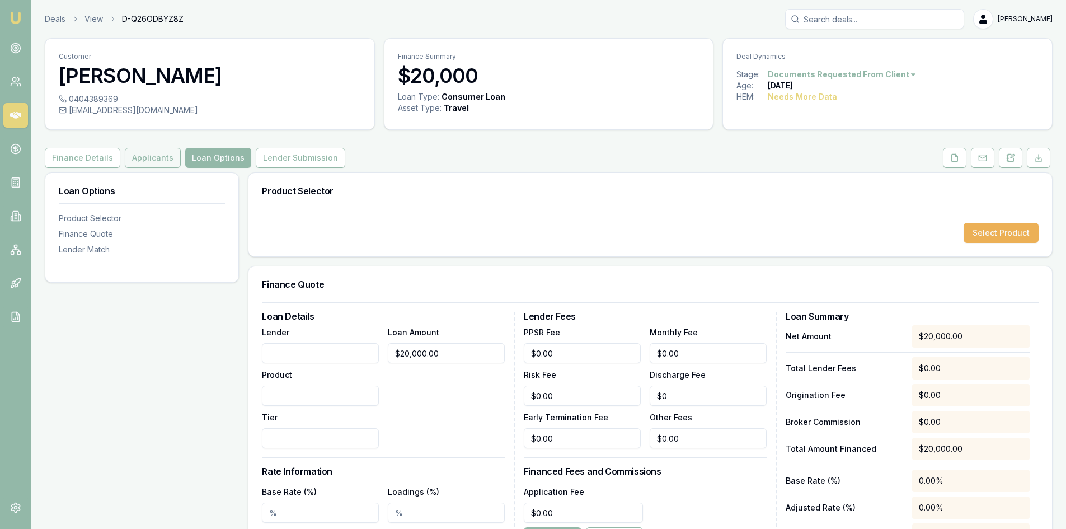
click at [151, 157] on button "Applicants" at bounding box center [153, 158] width 56 height 20
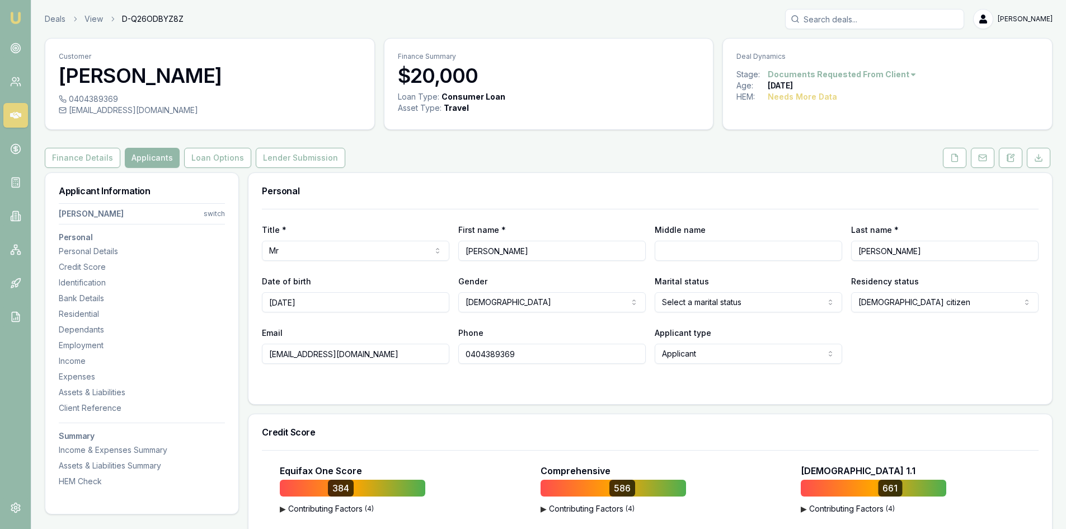
scroll to position [168, 0]
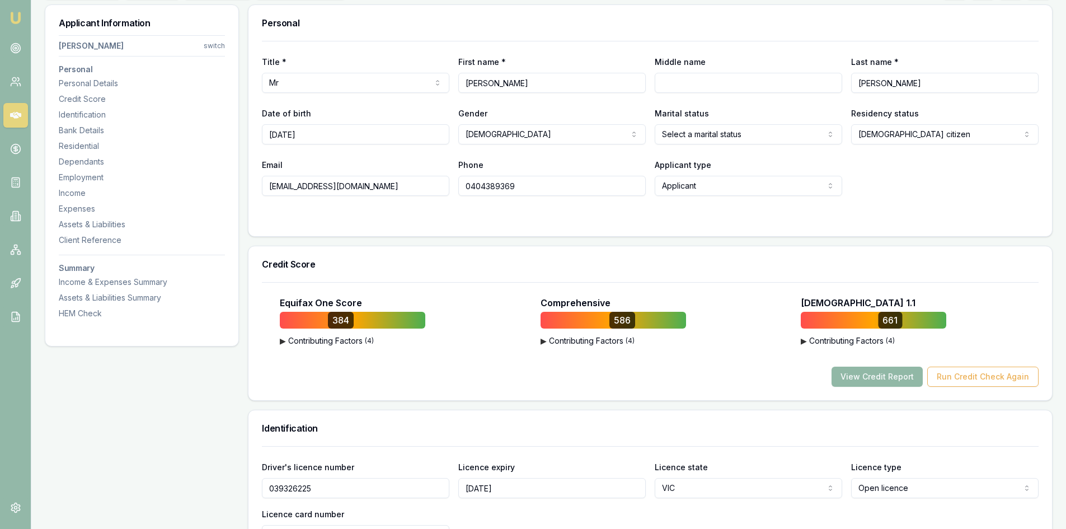
click at [878, 380] on button "View Credit Report" at bounding box center [876, 376] width 91 height 20
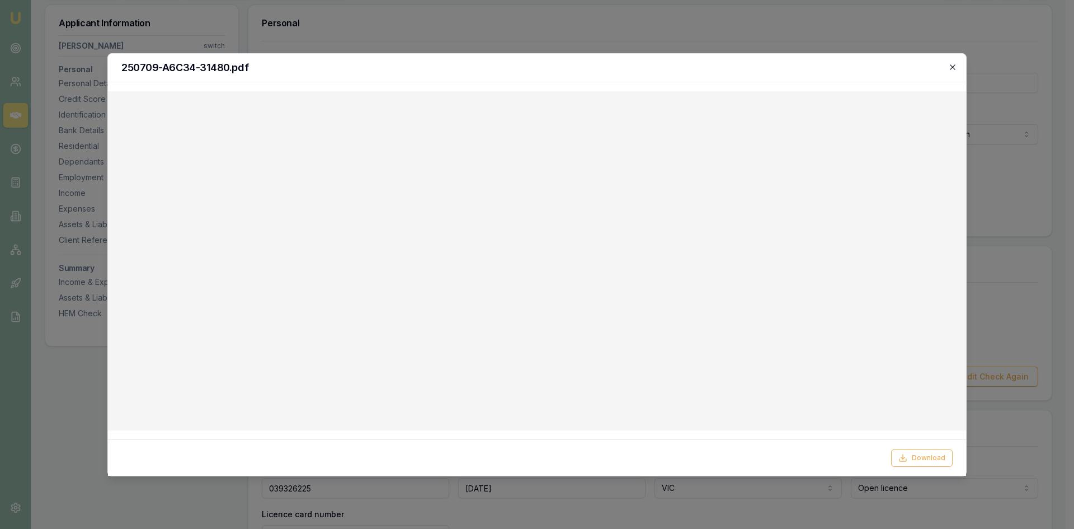
click at [956, 66] on icon "button" at bounding box center [952, 67] width 9 height 9
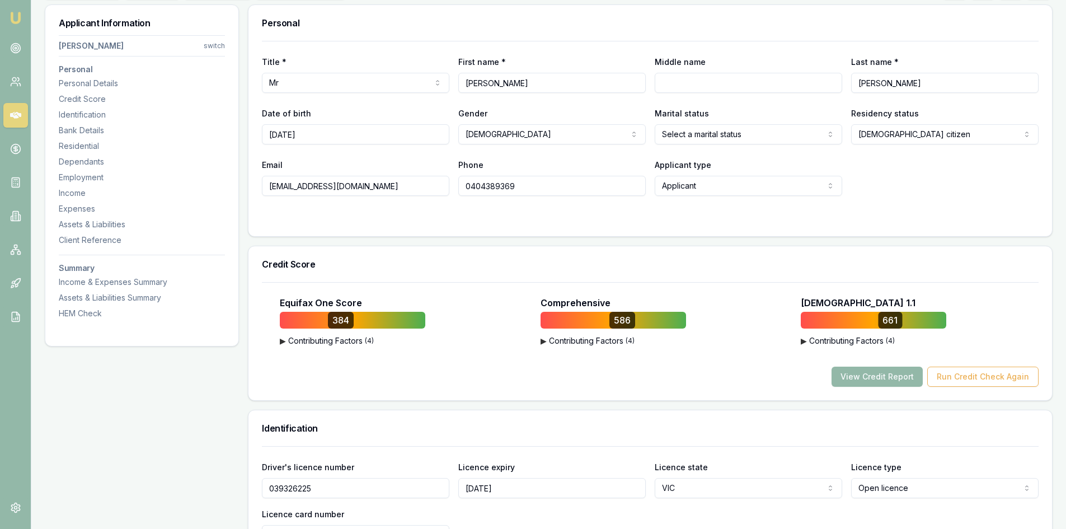
scroll to position [0, 0]
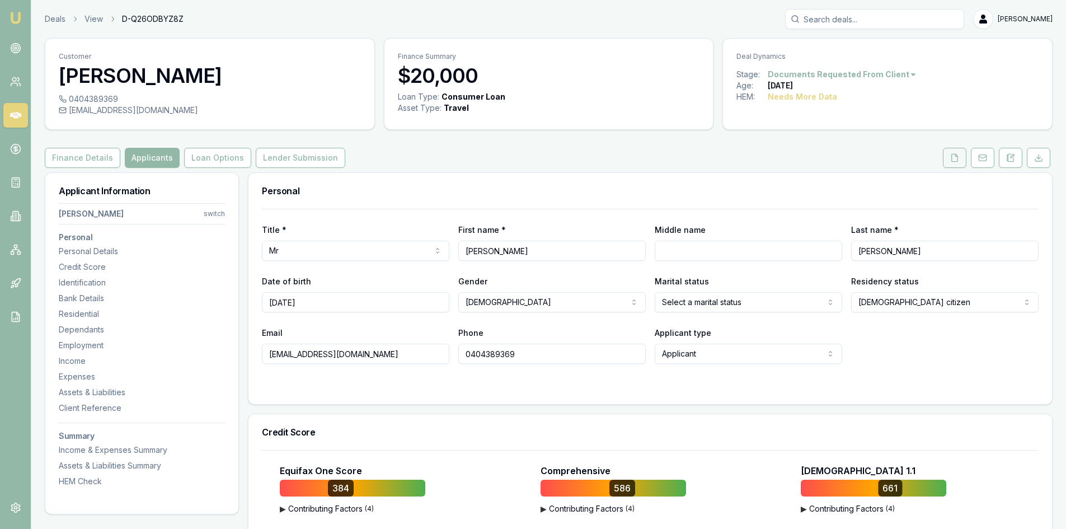
click at [950, 161] on icon at bounding box center [954, 157] width 9 height 9
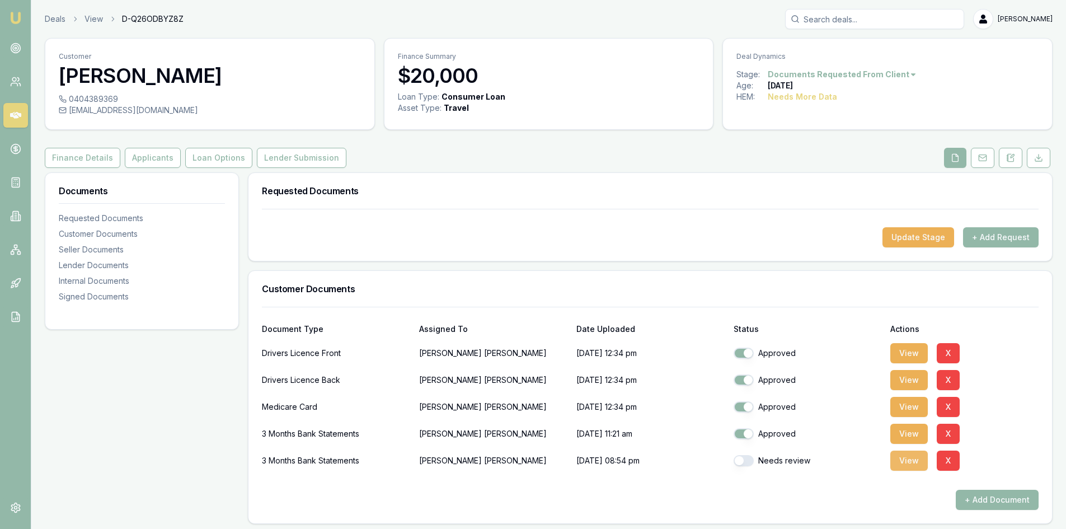
click at [916, 465] on button "View" at bounding box center [908, 460] width 37 height 20
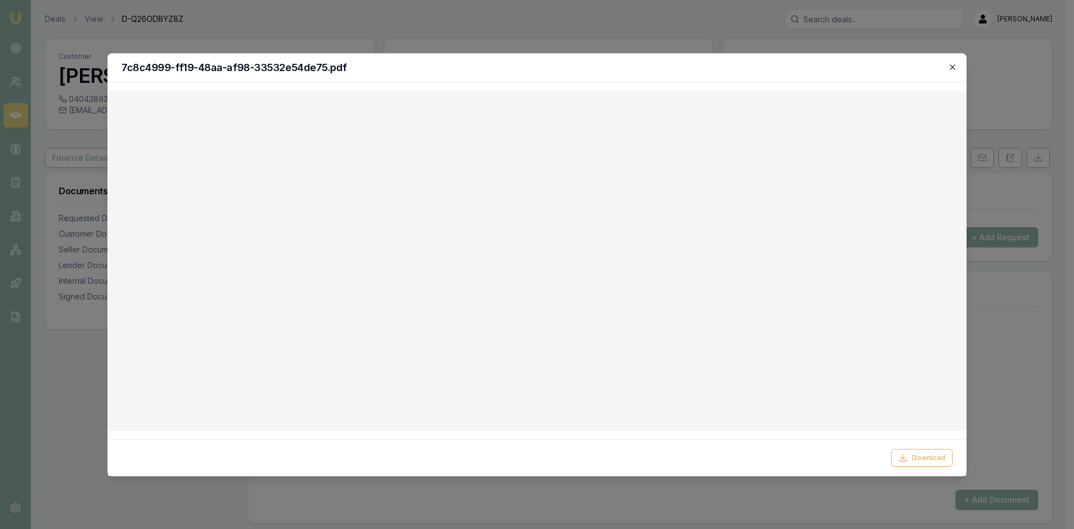
click at [954, 66] on icon "button" at bounding box center [952, 67] width 9 height 9
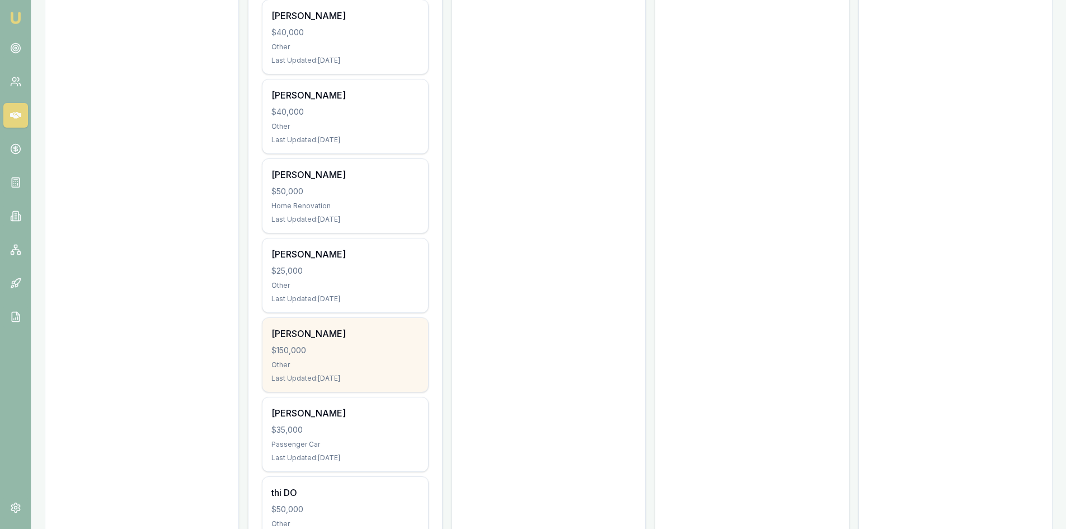
scroll to position [1175, 0]
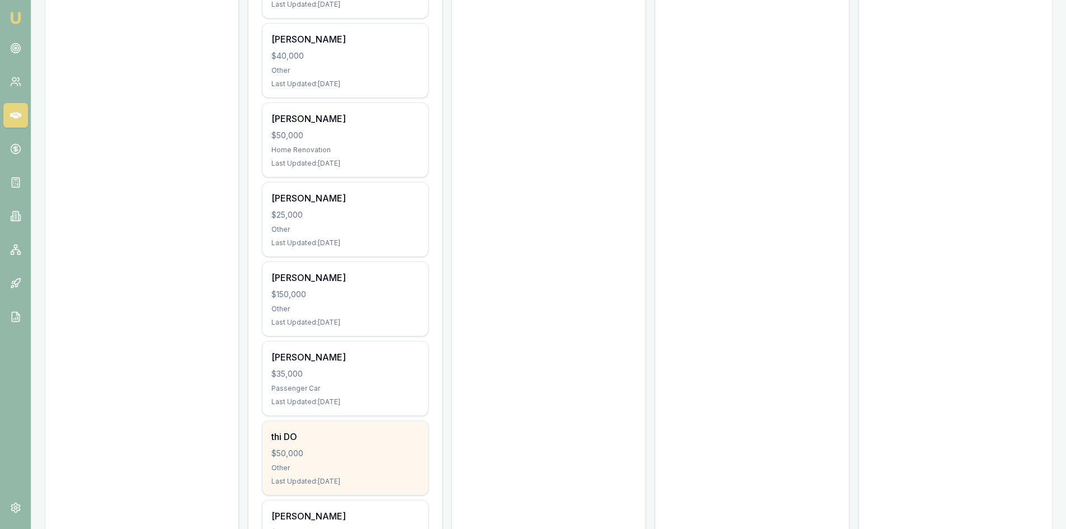
click at [351, 447] on div "$50,000" at bounding box center [344, 452] width 147 height 11
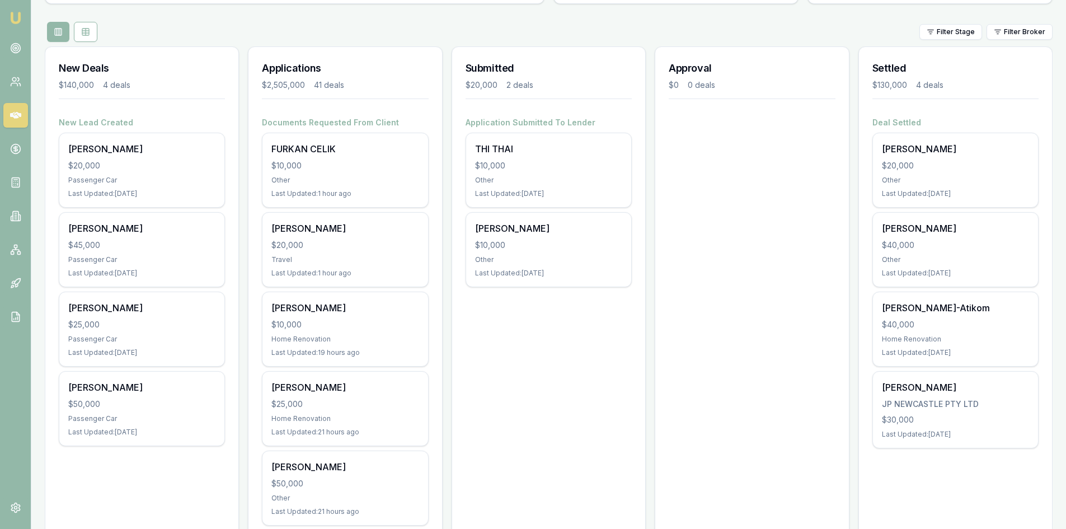
scroll to position [224, 0]
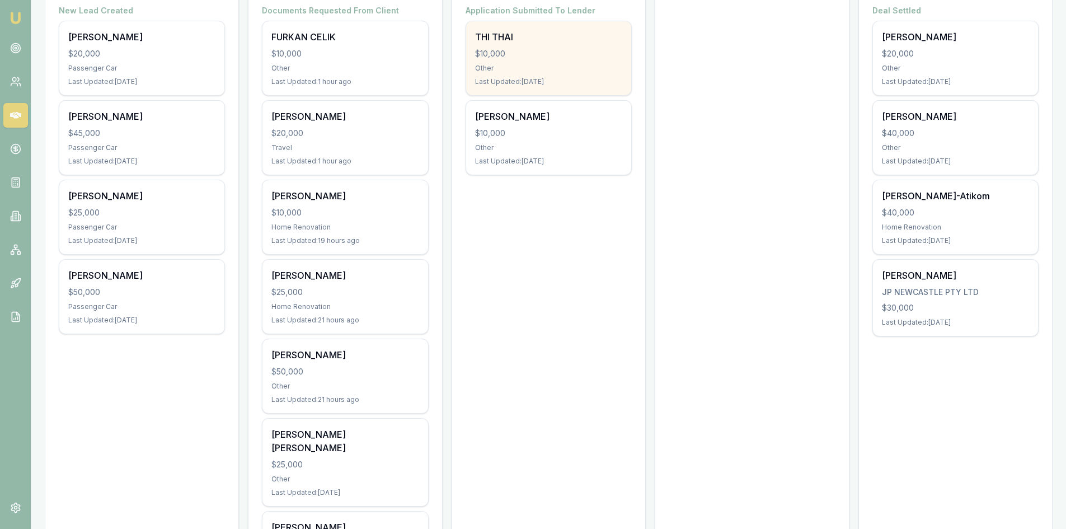
click at [520, 43] on div "THI THAI" at bounding box center [548, 36] width 147 height 13
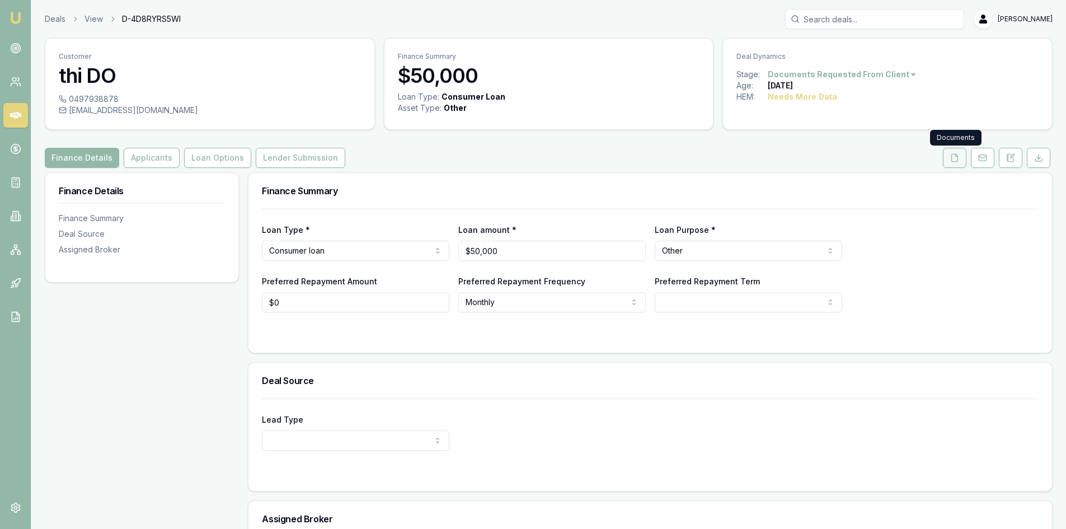
click at [961, 157] on button at bounding box center [953, 158] width 23 height 20
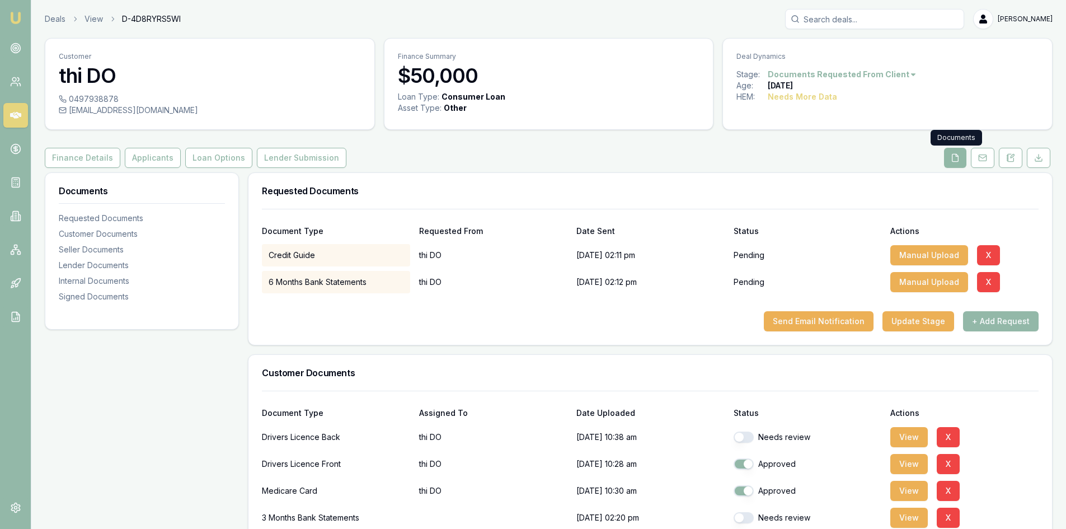
scroll to position [112, 0]
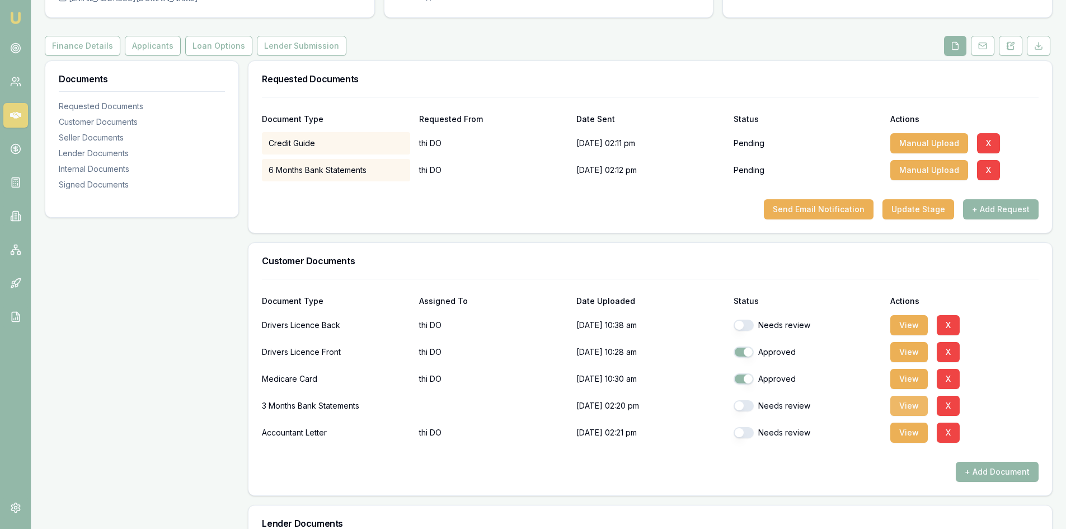
click at [904, 408] on button "View" at bounding box center [908, 405] width 37 height 20
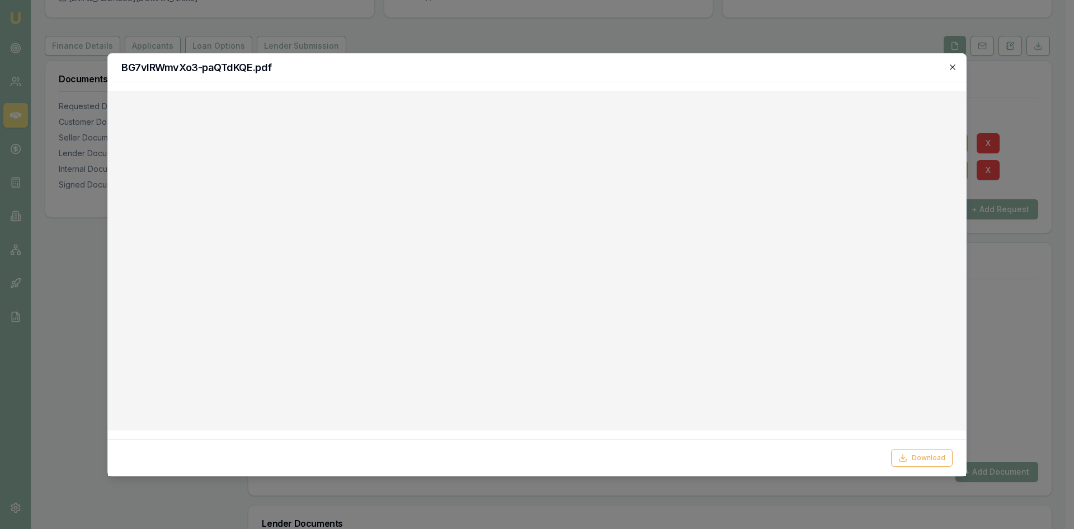
click at [955, 67] on icon "button" at bounding box center [952, 67] width 9 height 9
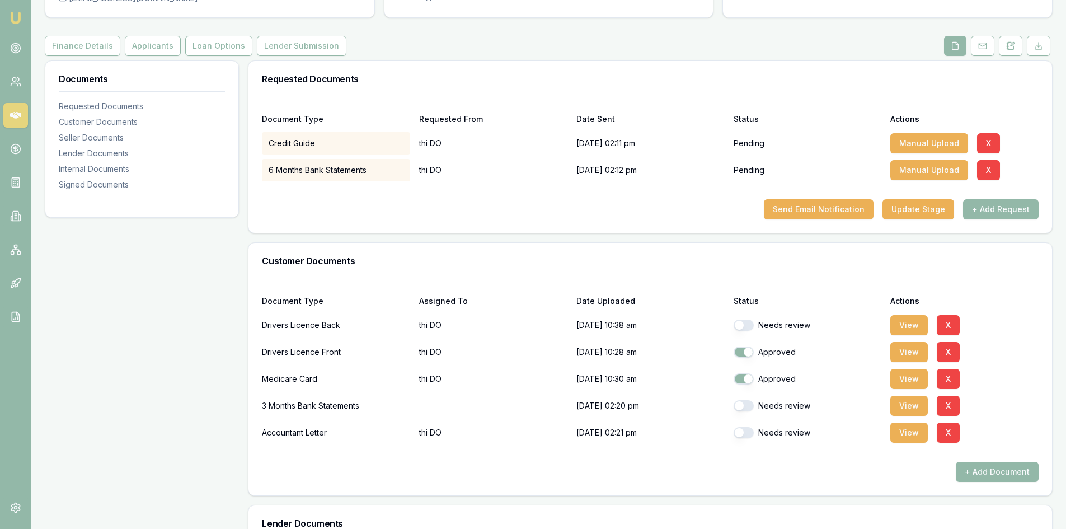
scroll to position [280, 0]
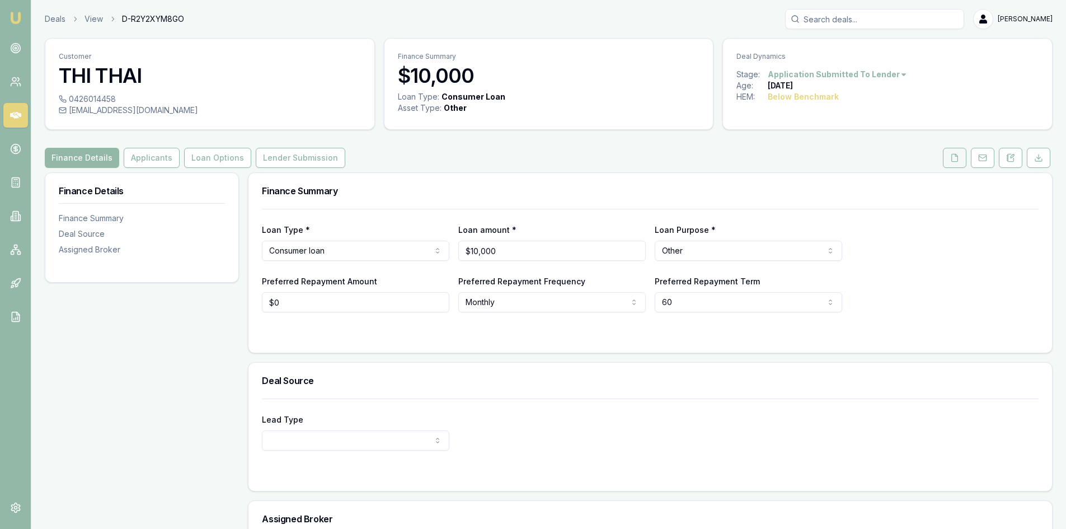
click at [956, 156] on polyline at bounding box center [956, 155] width 2 height 2
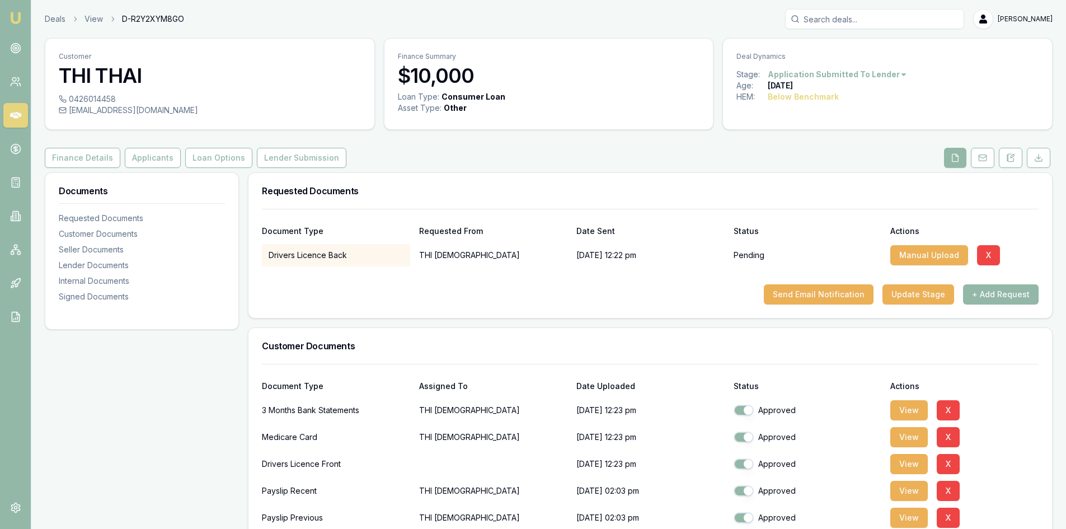
scroll to position [112, 0]
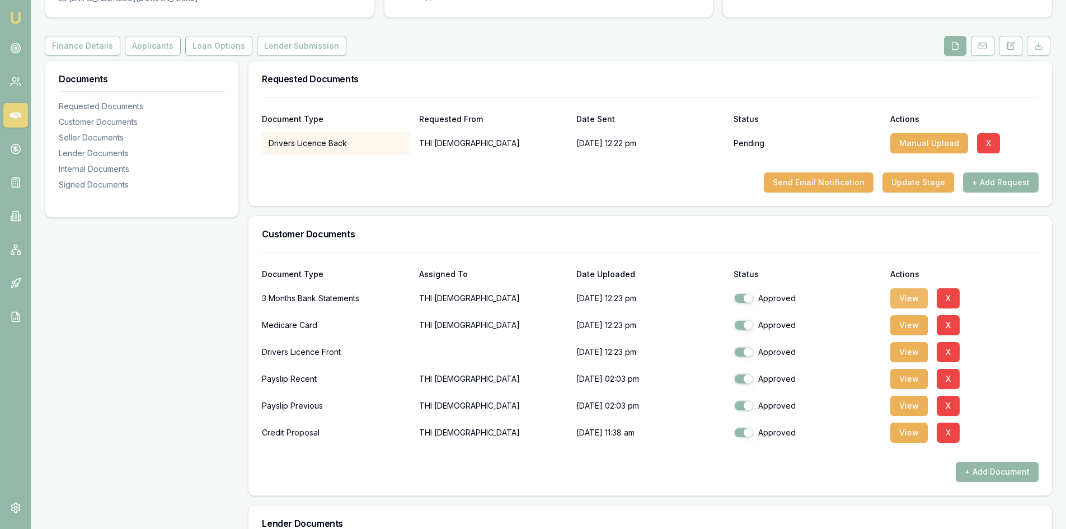
click at [903, 297] on button "View" at bounding box center [908, 298] width 37 height 20
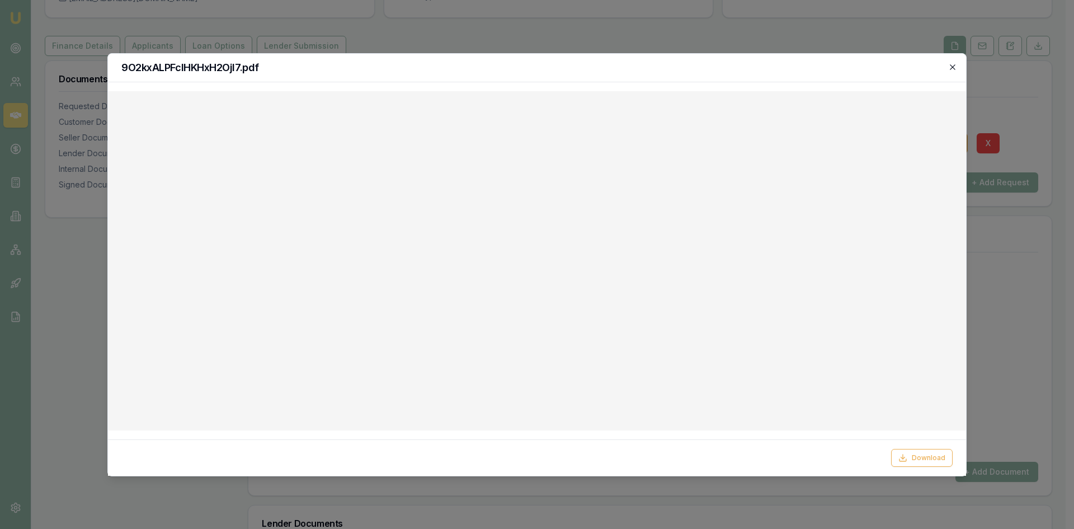
click at [956, 64] on icon "button" at bounding box center [952, 67] width 9 height 9
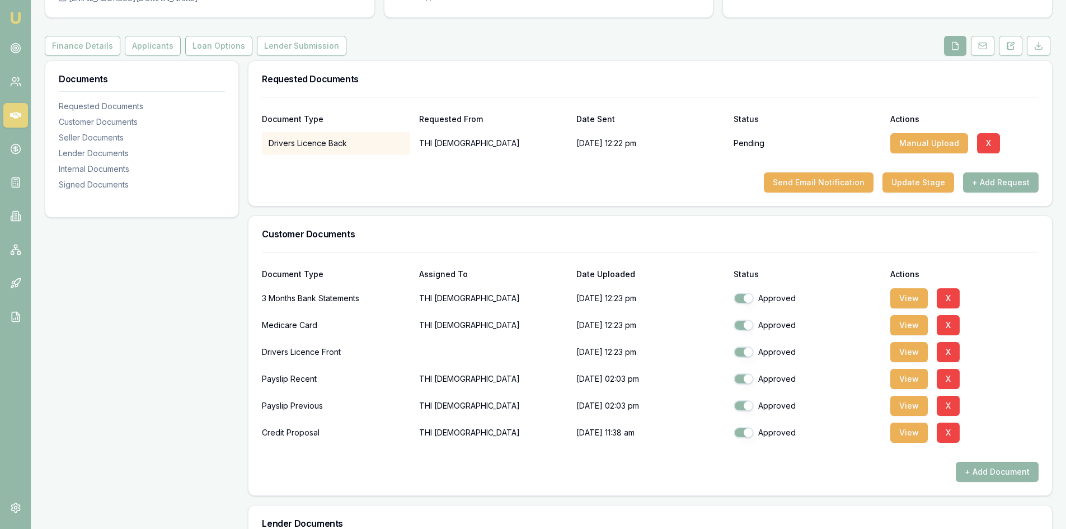
scroll to position [0, 0]
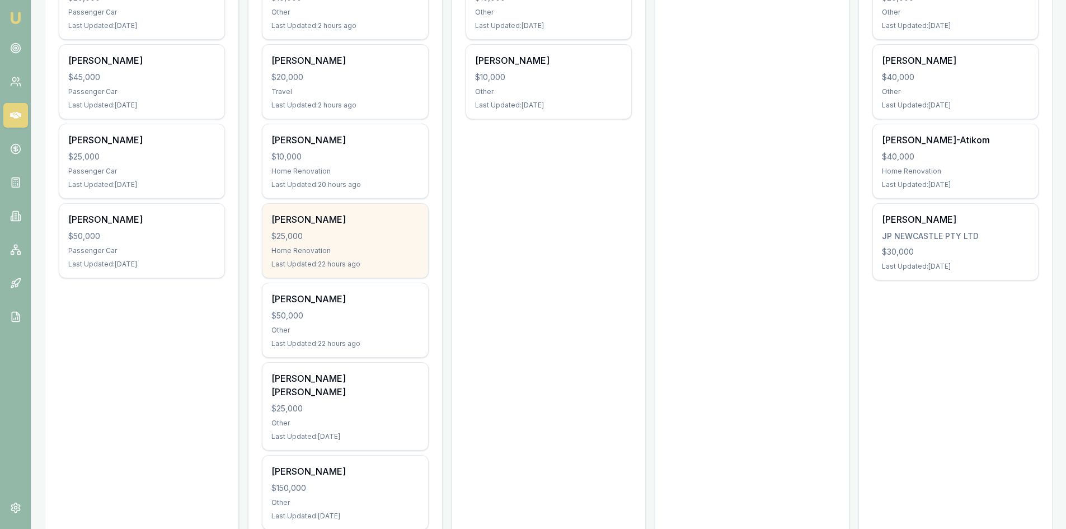
scroll to position [336, 0]
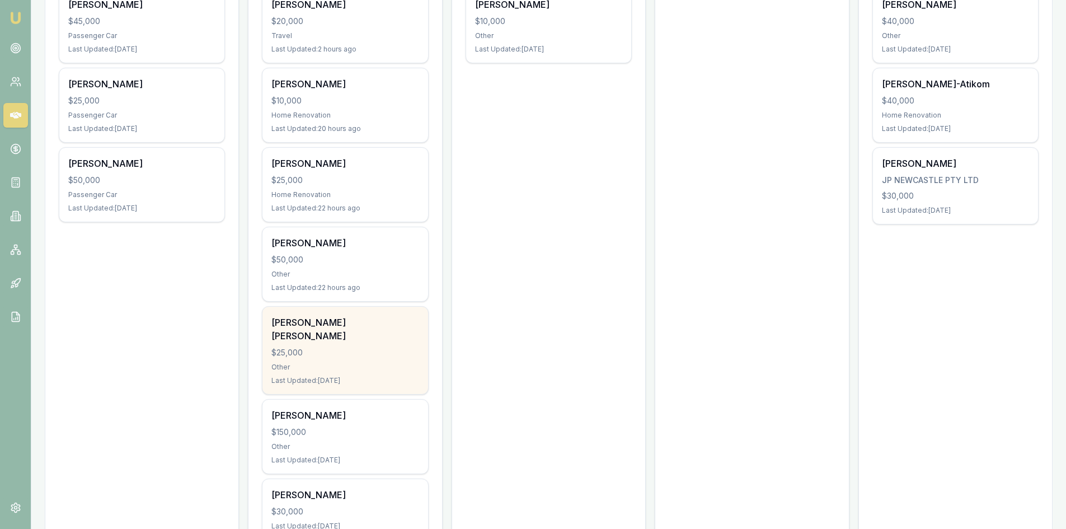
click at [317, 376] on div "Last Updated: 1 day ago" at bounding box center [344, 380] width 147 height 9
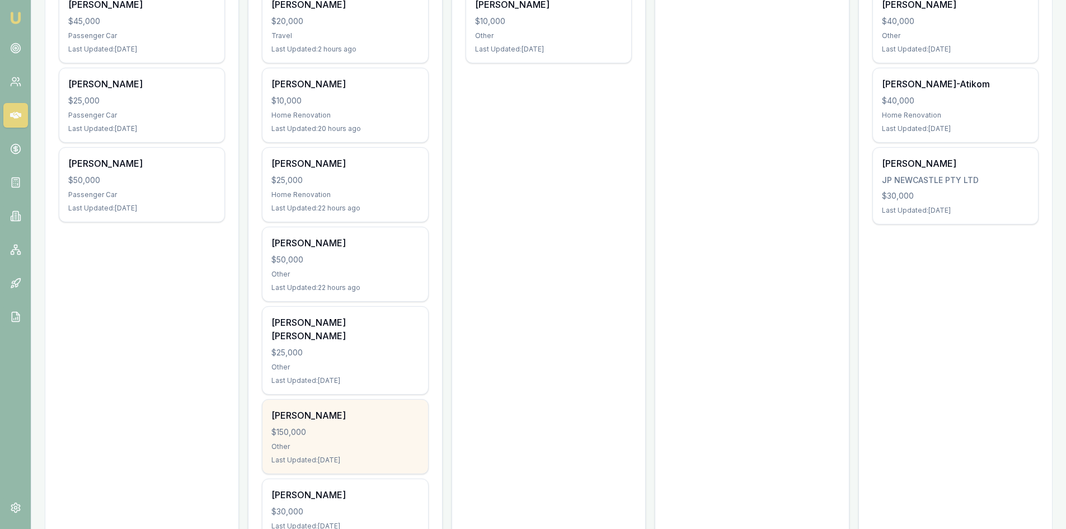
click at [349, 408] on div "[PERSON_NAME]" at bounding box center [344, 414] width 147 height 13
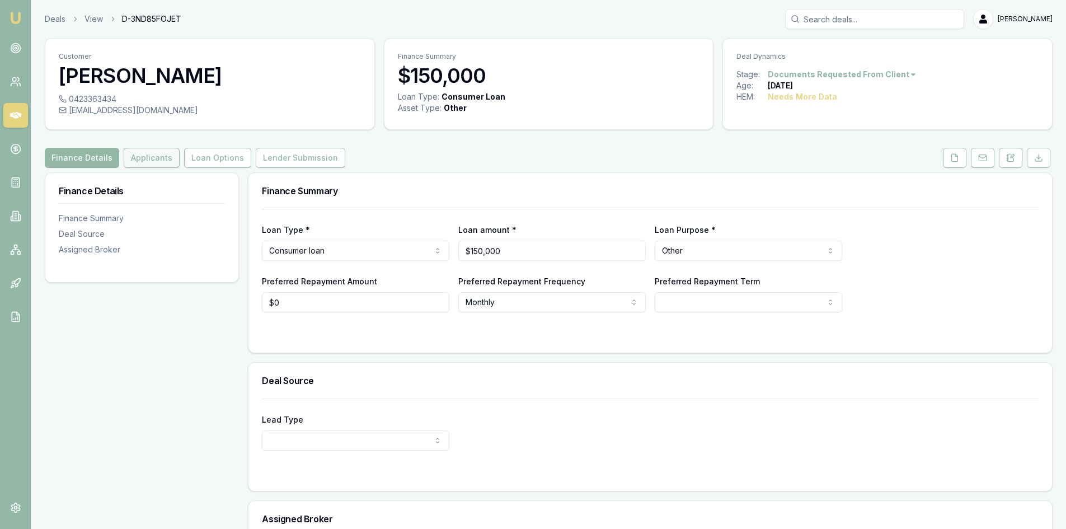
click at [144, 163] on button "Applicants" at bounding box center [152, 158] width 56 height 20
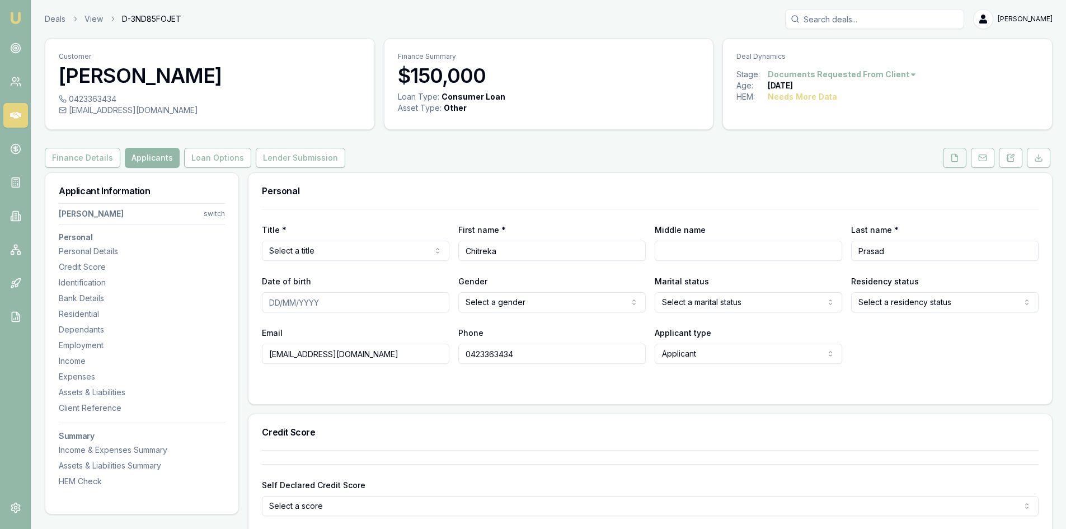
click at [955, 156] on polyline at bounding box center [956, 155] width 2 height 2
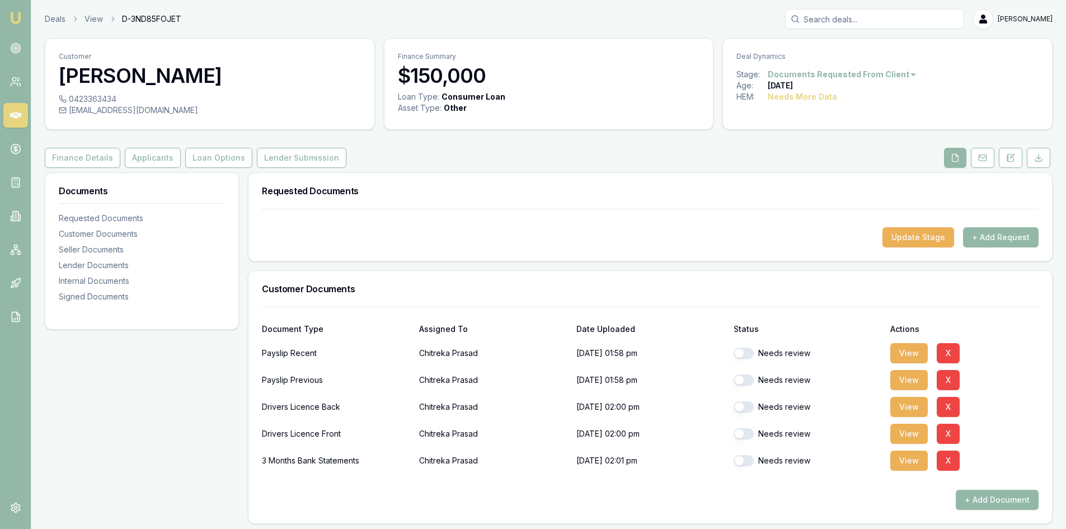
scroll to position [56, 0]
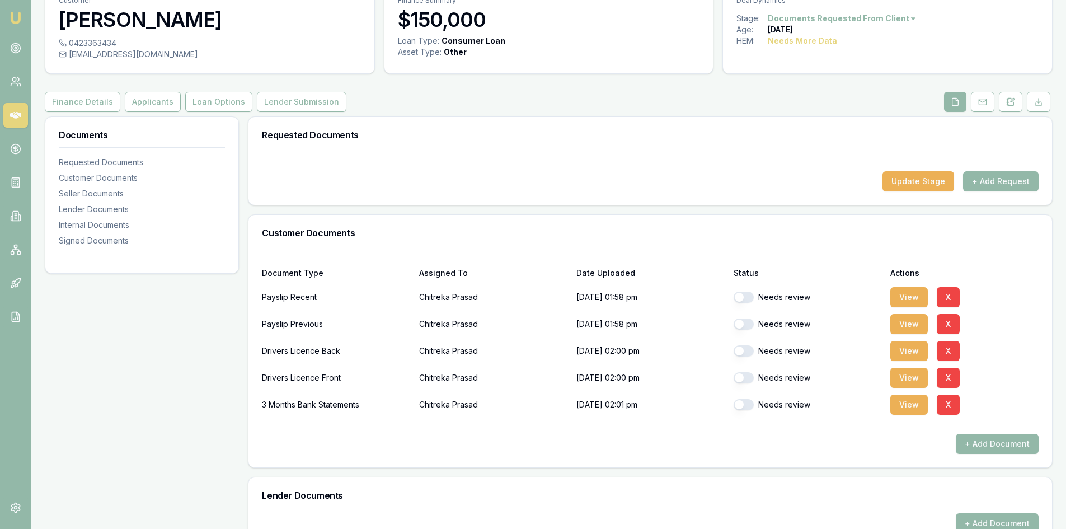
click at [751, 300] on button "button" at bounding box center [743, 296] width 20 height 11
checkbox input "true"
click at [749, 326] on button "button" at bounding box center [743, 323] width 20 height 11
checkbox input "true"
click at [748, 351] on button "button" at bounding box center [743, 350] width 20 height 11
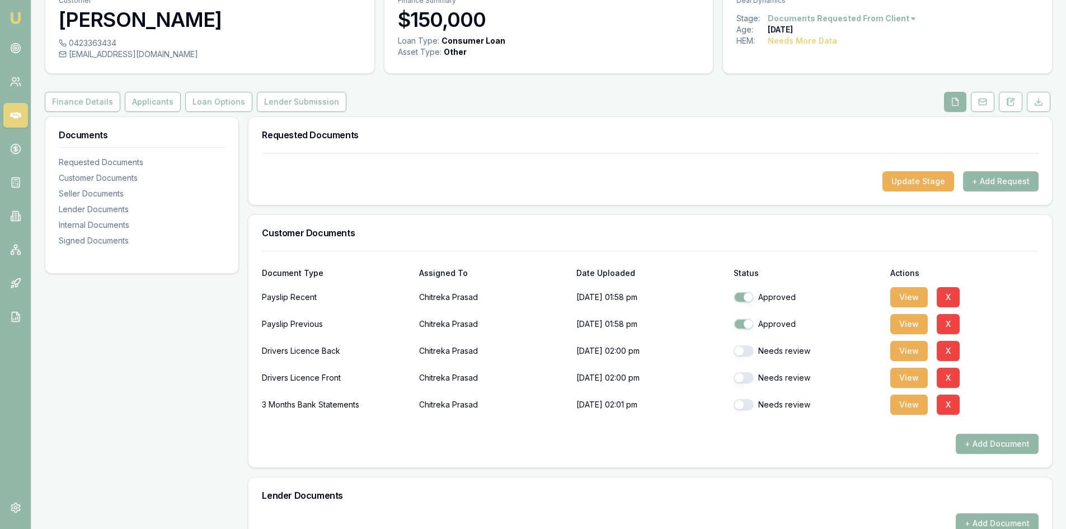
checkbox input "true"
click at [747, 380] on button "button" at bounding box center [743, 377] width 20 height 11
checkbox input "true"
click at [747, 404] on button "button" at bounding box center [743, 404] width 20 height 11
checkbox input "true"
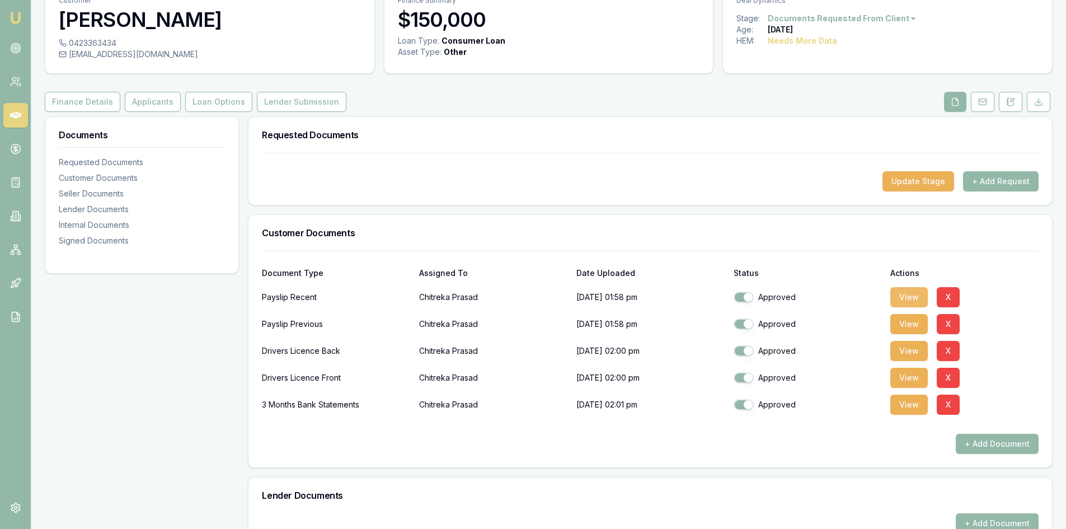
click at [915, 296] on button "View" at bounding box center [908, 297] width 37 height 20
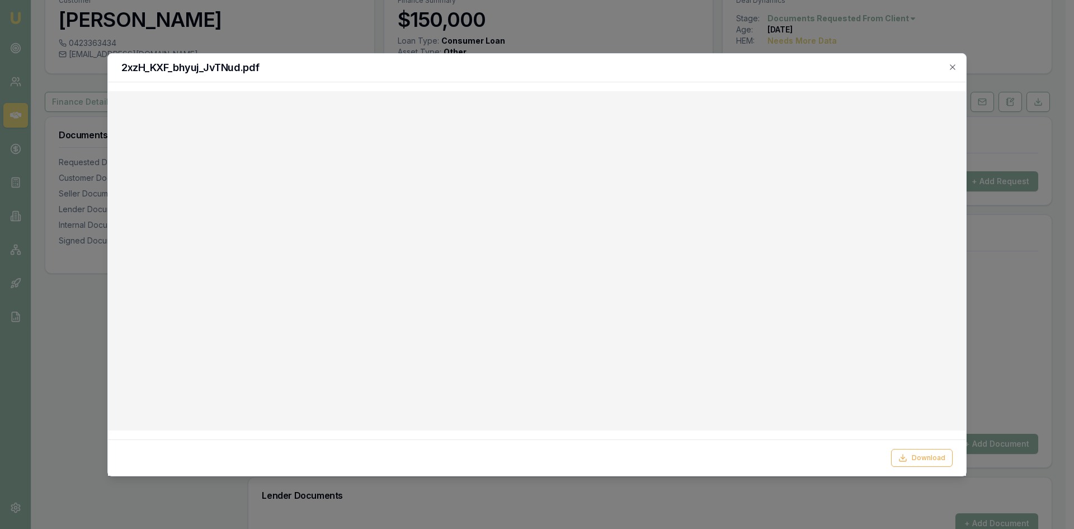
click at [958, 67] on div "2xzH_KXF_bhyuj_JvTNud.pdf" at bounding box center [537, 68] width 858 height 29
click at [953, 67] on icon "button" at bounding box center [952, 66] width 5 height 5
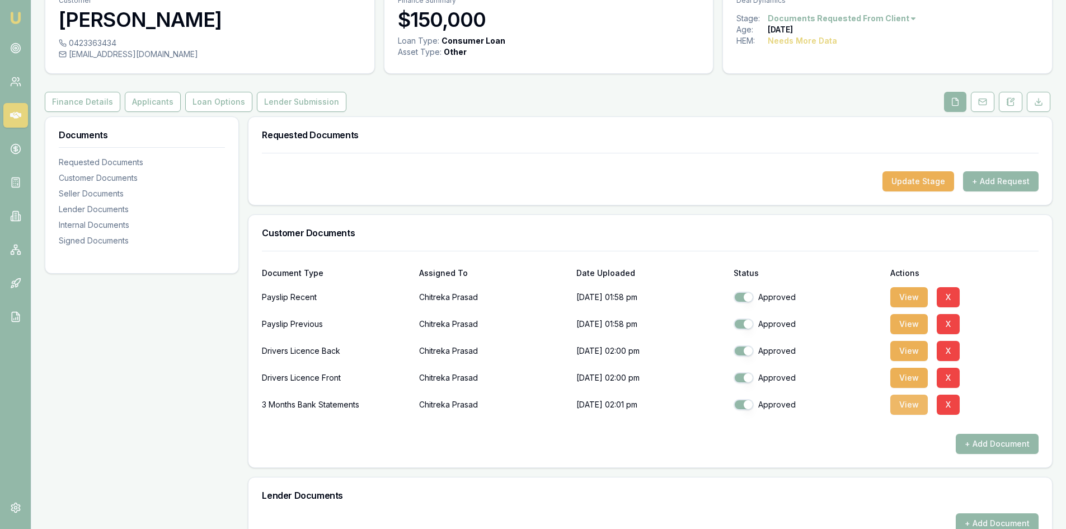
click at [911, 403] on button "View" at bounding box center [908, 404] width 37 height 20
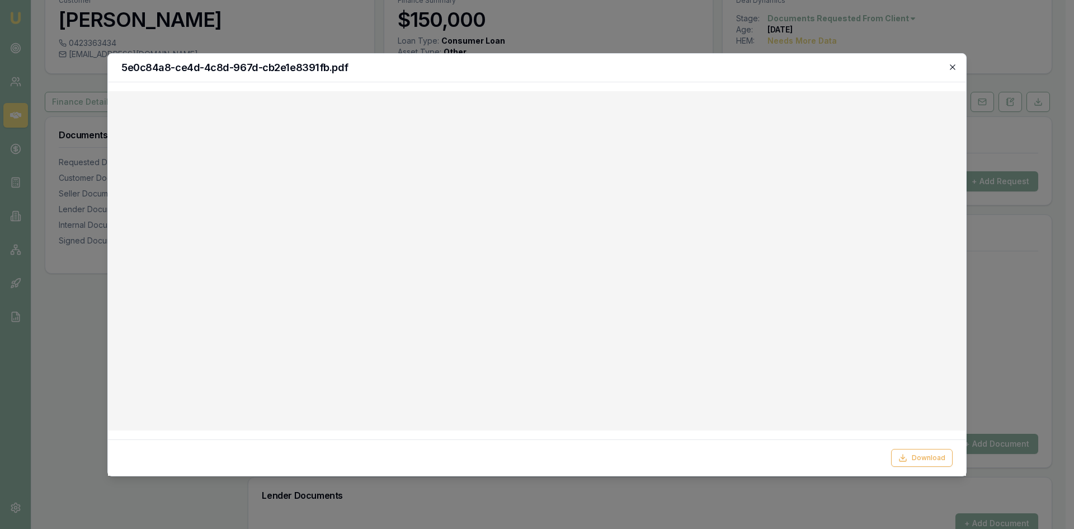
click at [949, 69] on icon "button" at bounding box center [952, 67] width 9 height 9
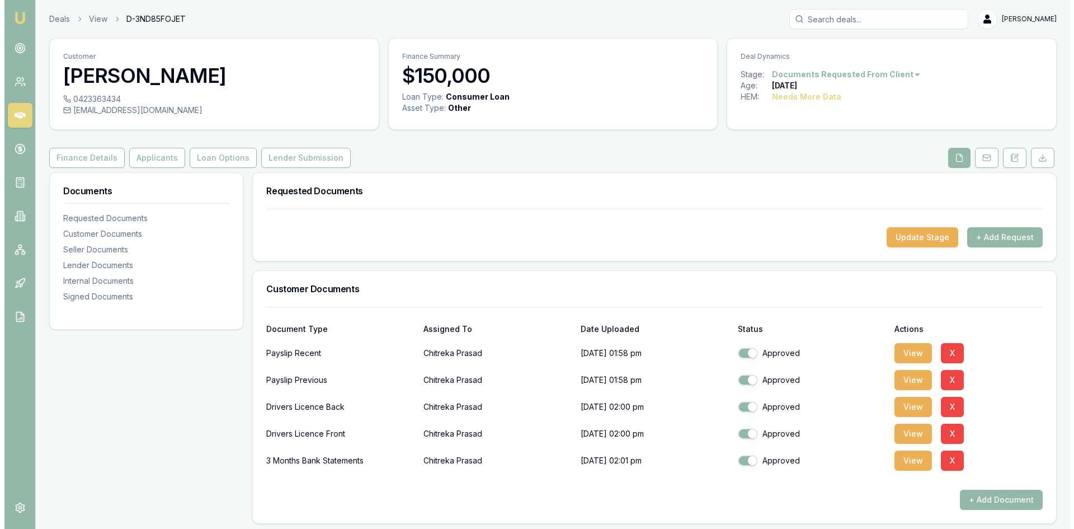
scroll to position [168, 0]
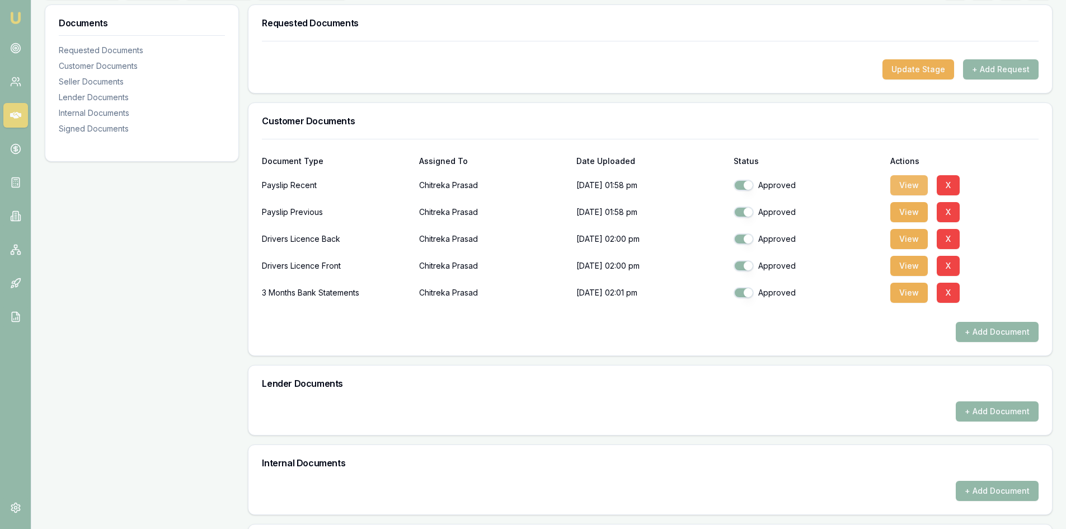
click at [908, 192] on button "View" at bounding box center [908, 185] width 37 height 20
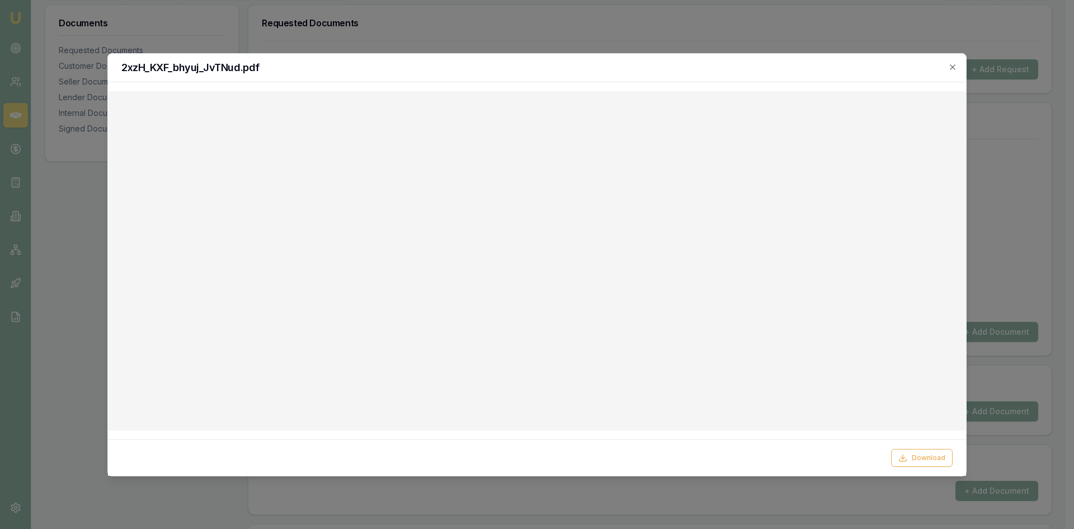
click at [957, 58] on div "2xzH_KXF_bhyuj_JvTNud.pdf" at bounding box center [537, 68] width 858 height 29
click at [954, 64] on icon "button" at bounding box center [952, 67] width 9 height 9
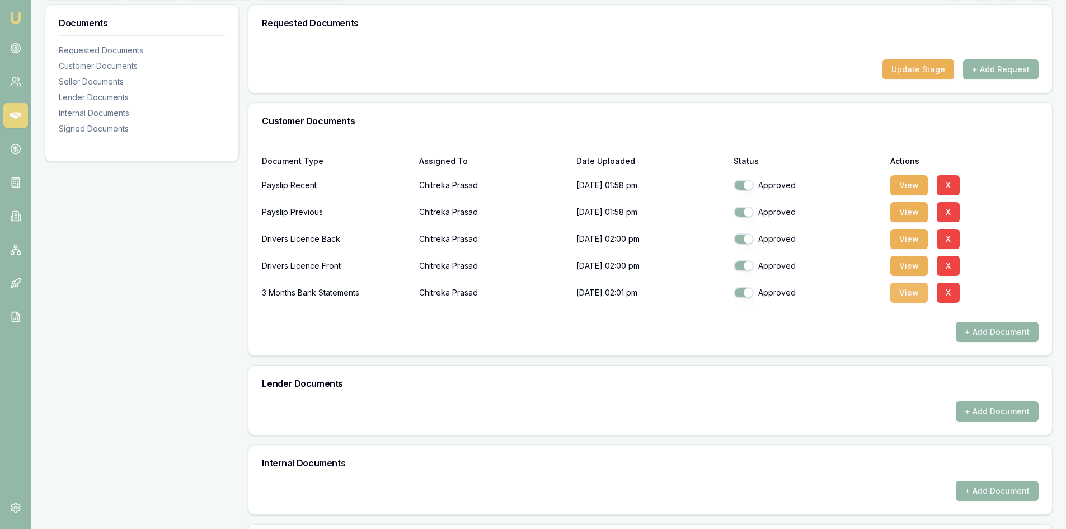
click at [912, 297] on button "View" at bounding box center [908, 292] width 37 height 20
